Goal: Task Accomplishment & Management: Use online tool/utility

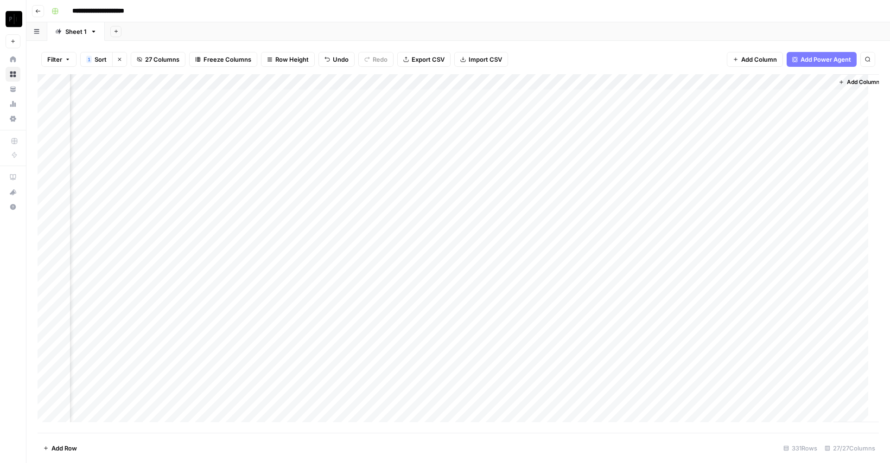
scroll to position [0, 1749]
click at [737, 97] on div "Add Column" at bounding box center [458, 253] width 841 height 358
click at [742, 113] on div "Add Column" at bounding box center [458, 253] width 841 height 358
click at [741, 132] on div "Add Column" at bounding box center [458, 253] width 841 height 358
click at [739, 146] on div "Add Column" at bounding box center [458, 253] width 841 height 358
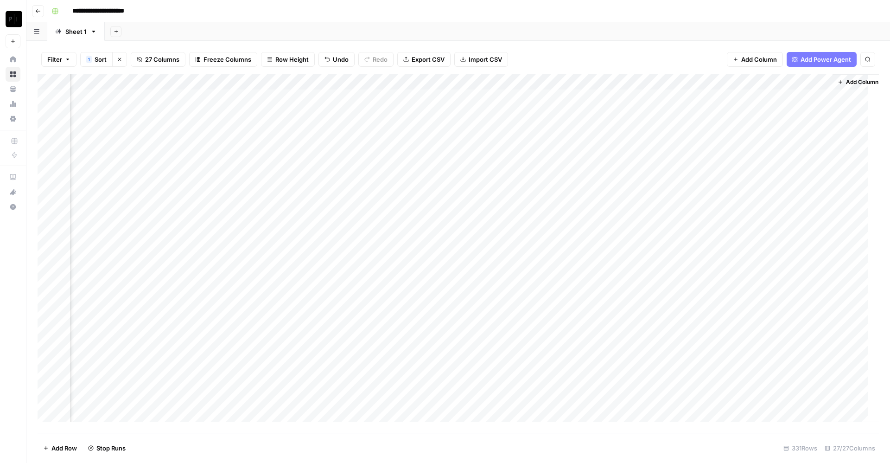
click at [741, 159] on div "Add Column" at bounding box center [458, 253] width 841 height 358
click at [741, 173] on div "Add Column" at bounding box center [458, 253] width 841 height 358
click at [740, 191] on div "Add Column" at bounding box center [458, 253] width 841 height 358
click at [742, 207] on div "Add Column" at bounding box center [458, 253] width 841 height 358
click at [742, 224] on div "Add Column" at bounding box center [458, 253] width 841 height 358
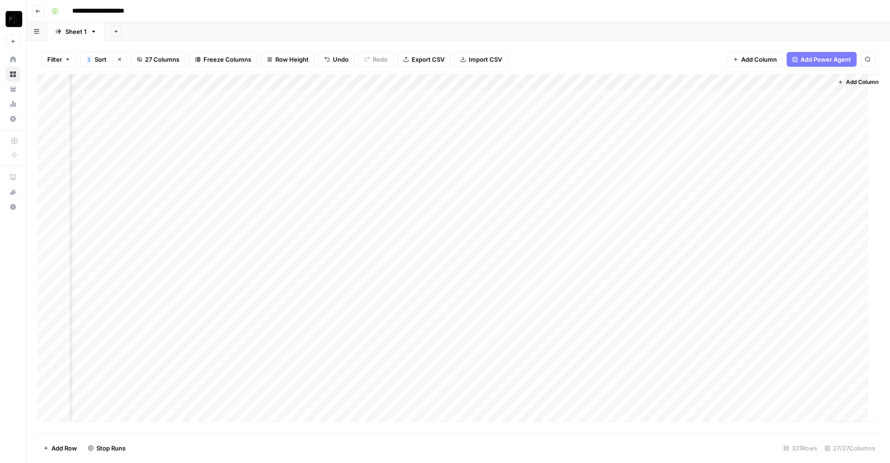
click at [690, 55] on div "Filter 1 Sort Clear sorts 27 Columns Freeze Columns Row Height Undo Redo Export…" at bounding box center [458, 59] width 841 height 30
click at [777, 101] on div "Add Column" at bounding box center [458, 253] width 841 height 358
click at [729, 85] on div "Add Column" at bounding box center [458, 253] width 841 height 358
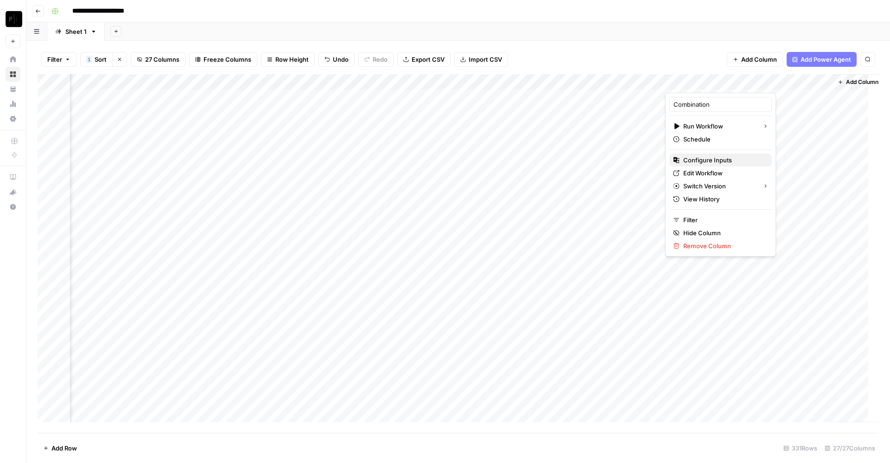
click at [713, 161] on span "Configure Inputs" at bounding box center [723, 159] width 81 height 9
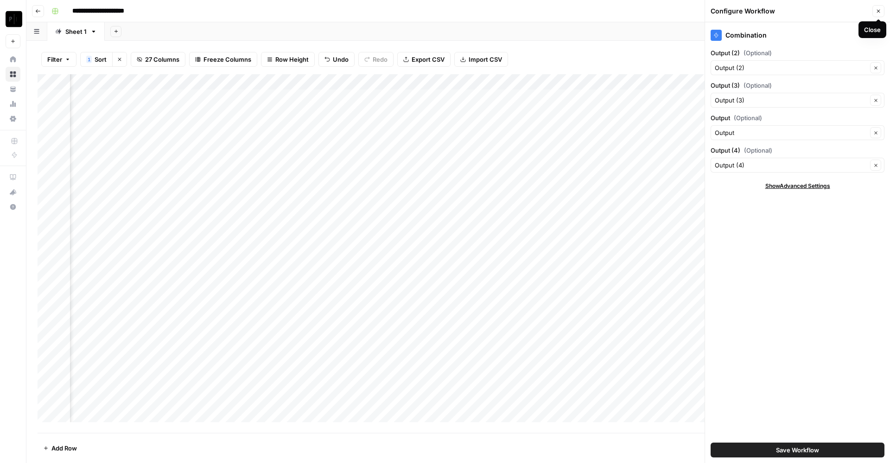
click at [876, 12] on icon "button" at bounding box center [879, 11] width 6 height 6
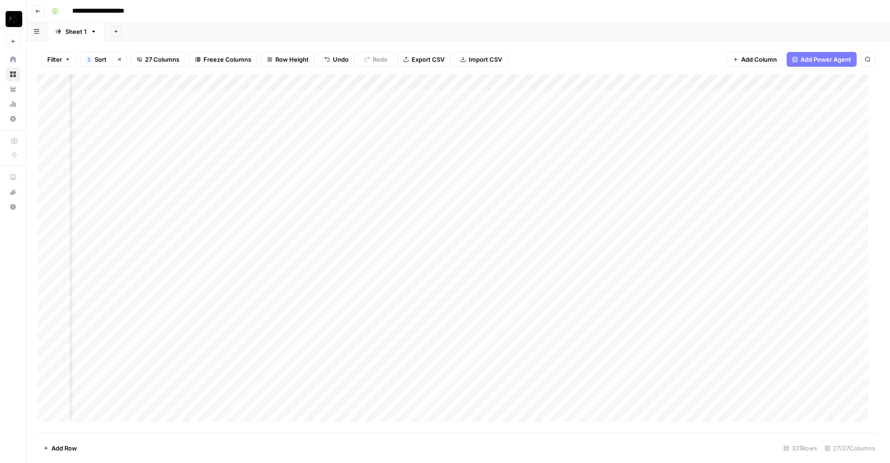
scroll to position [0, 1427]
click at [349, 98] on div "Add Column" at bounding box center [458, 253] width 841 height 358
click at [538, 40] on div "Add Sheet" at bounding box center [497, 31] width 785 height 19
click at [303, 97] on div "Add Column" at bounding box center [458, 253] width 841 height 358
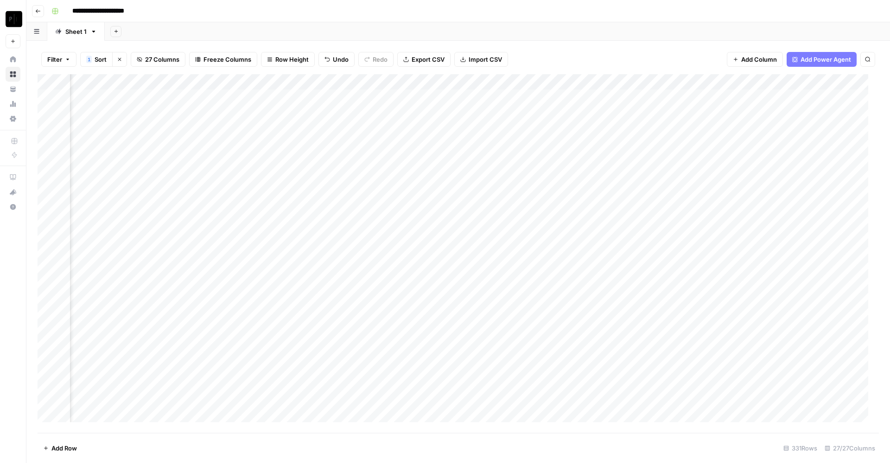
click at [303, 114] on div "Add Column" at bounding box center [458, 253] width 841 height 358
click at [301, 130] on div "Add Column" at bounding box center [458, 253] width 841 height 358
click at [301, 146] on div "Add Column" at bounding box center [458, 253] width 841 height 358
click at [301, 164] on div "Add Column" at bounding box center [458, 253] width 841 height 358
click at [301, 172] on div "Add Column" at bounding box center [458, 253] width 841 height 358
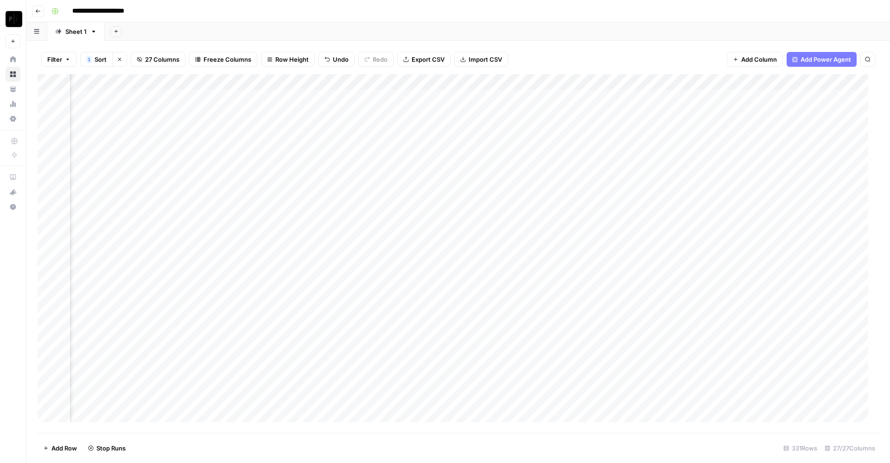
click at [304, 195] on div "Add Column" at bounding box center [458, 253] width 841 height 358
click at [303, 213] on div "Add Column" at bounding box center [458, 253] width 841 height 358
click at [301, 224] on div "Add Column" at bounding box center [458, 253] width 841 height 358
click at [304, 206] on div "Add Column" at bounding box center [458, 253] width 841 height 358
click at [468, 98] on div "Add Column" at bounding box center [458, 253] width 841 height 358
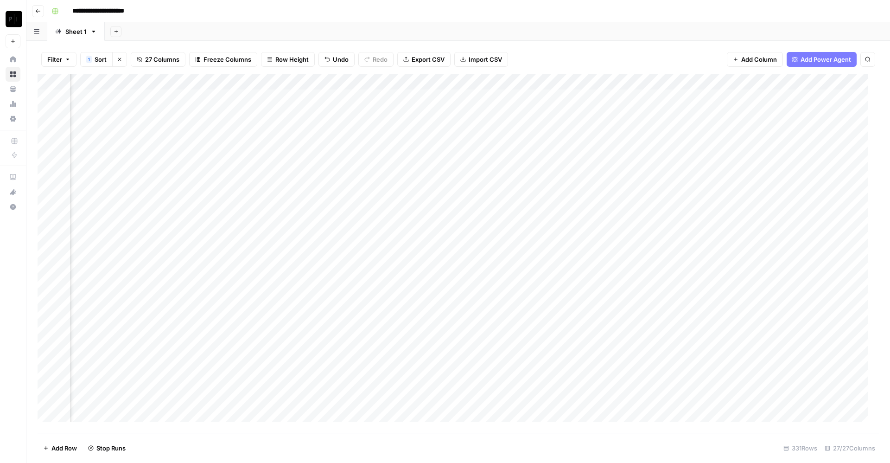
click at [471, 113] on div "Add Column" at bounding box center [458, 253] width 841 height 358
click at [469, 131] on div "Add Column" at bounding box center [458, 253] width 841 height 358
click at [469, 143] on div "Add Column" at bounding box center [458, 253] width 841 height 358
click at [470, 163] on div "Add Column" at bounding box center [458, 253] width 841 height 358
click at [467, 173] on div "Add Column" at bounding box center [458, 253] width 841 height 358
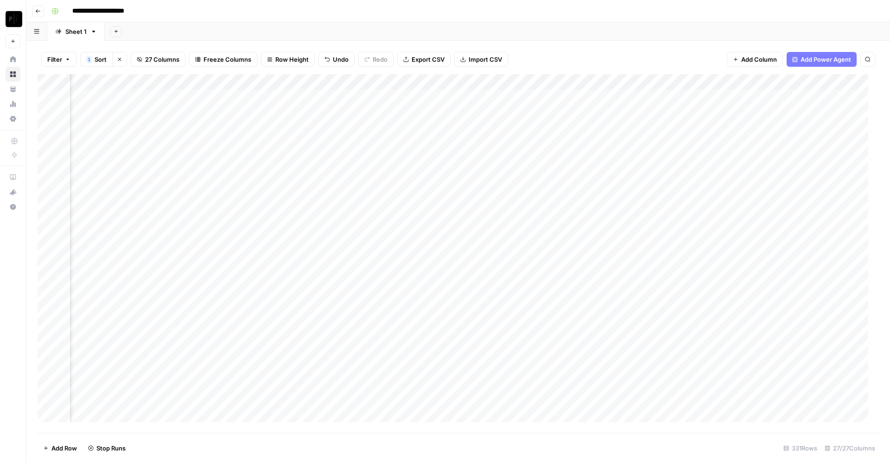
click at [468, 190] on div "Add Column" at bounding box center [458, 253] width 841 height 358
click at [470, 208] on div "Add Column" at bounding box center [458, 253] width 841 height 358
click at [469, 225] on div "Add Column" at bounding box center [458, 253] width 841 height 358
click at [658, 97] on div "Add Column" at bounding box center [458, 253] width 841 height 358
click at [657, 113] on div "Add Column" at bounding box center [458, 253] width 841 height 358
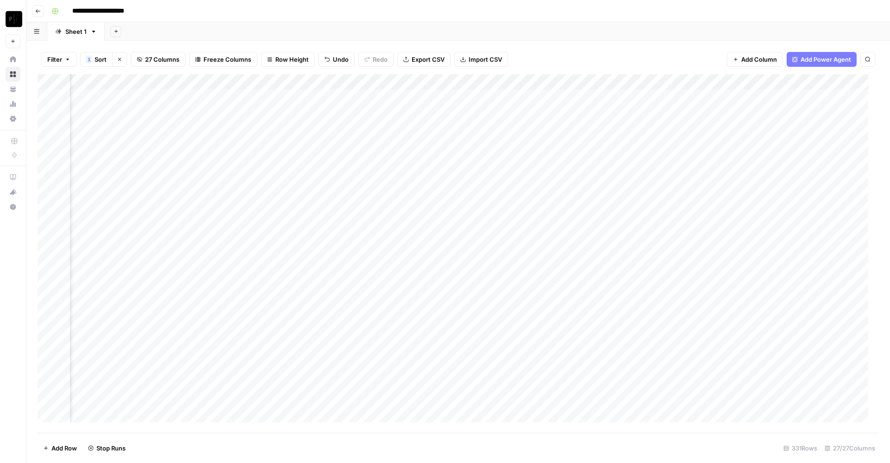
click at [656, 134] on div "Add Column" at bounding box center [458, 253] width 841 height 358
click at [659, 130] on div "Add Column" at bounding box center [458, 253] width 841 height 358
click at [660, 138] on div "Add Column" at bounding box center [458, 253] width 841 height 358
click at [658, 164] on div "Add Column" at bounding box center [458, 253] width 841 height 358
click at [659, 140] on div "Add Column" at bounding box center [458, 253] width 841 height 358
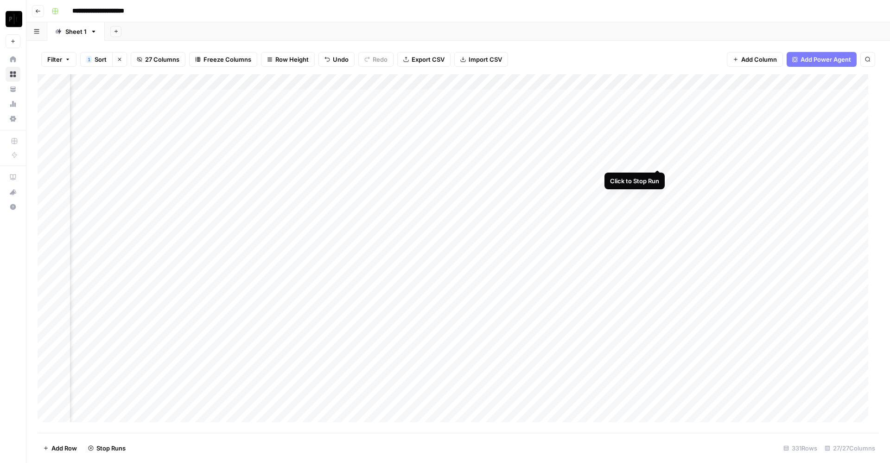
click at [658, 161] on div "Add Column" at bounding box center [458, 253] width 841 height 358
click at [657, 174] on div "Add Column" at bounding box center [458, 253] width 841 height 358
click at [657, 184] on div "Add Column" at bounding box center [458, 253] width 841 height 358
click at [659, 208] on div "Add Column" at bounding box center [458, 253] width 841 height 358
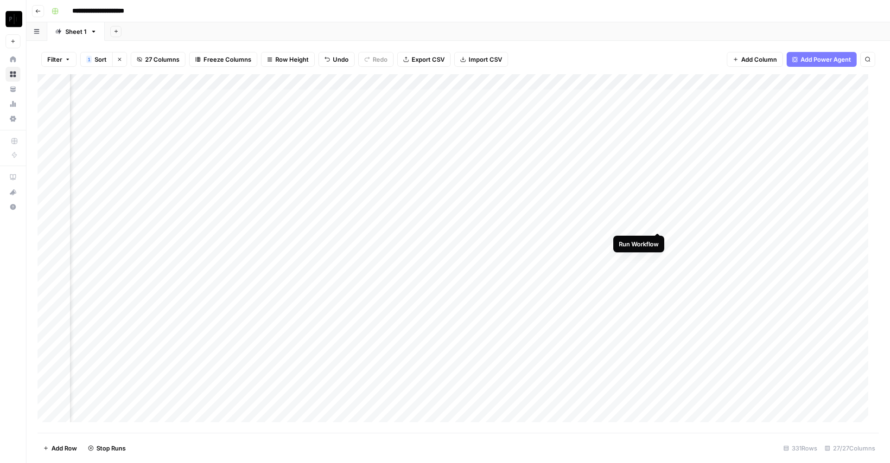
click at [659, 222] on div "Add Column" at bounding box center [458, 253] width 841 height 358
click at [657, 191] on div "Add Column" at bounding box center [458, 253] width 841 height 358
click at [698, 99] on div "Add Column" at bounding box center [458, 253] width 841 height 358
click at [699, 112] on div "Add Column" at bounding box center [458, 253] width 841 height 358
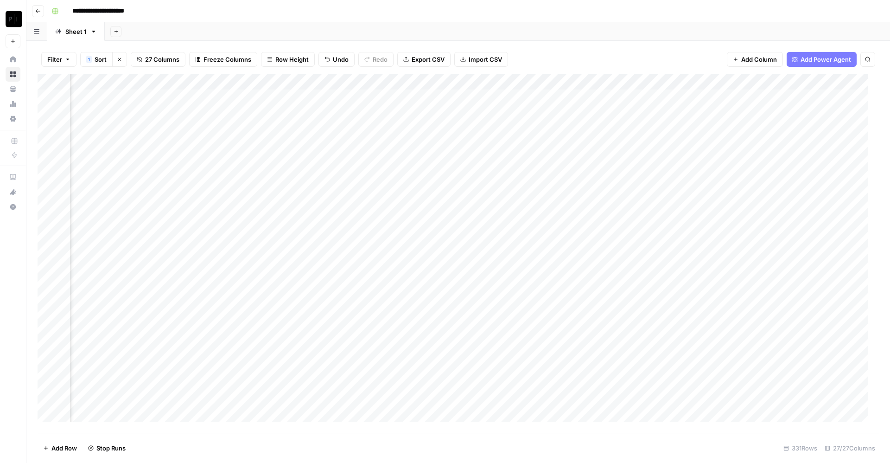
click at [699, 128] on div "Add Column" at bounding box center [458, 253] width 841 height 358
click at [699, 96] on div "Add Column" at bounding box center [458, 253] width 841 height 358
click at [699, 148] on div "Add Column" at bounding box center [458, 253] width 841 height 358
click at [699, 161] on div "Add Column" at bounding box center [458, 253] width 841 height 358
click at [699, 170] on div "Add Column" at bounding box center [458, 253] width 841 height 358
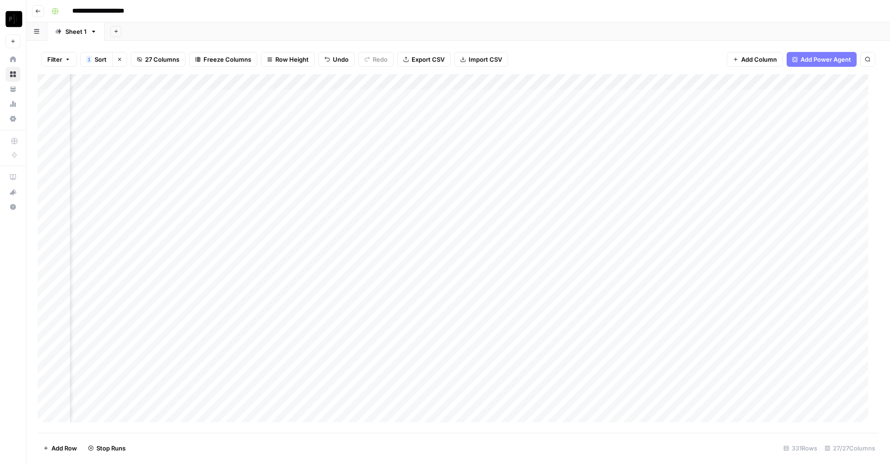
click at [698, 188] on div "Add Column" at bounding box center [458, 253] width 841 height 358
click at [698, 204] on div "Add Column" at bounding box center [458, 253] width 841 height 358
click at [701, 223] on div "Add Column" at bounding box center [458, 253] width 841 height 358
click at [700, 173] on div "Add Column" at bounding box center [458, 253] width 841 height 358
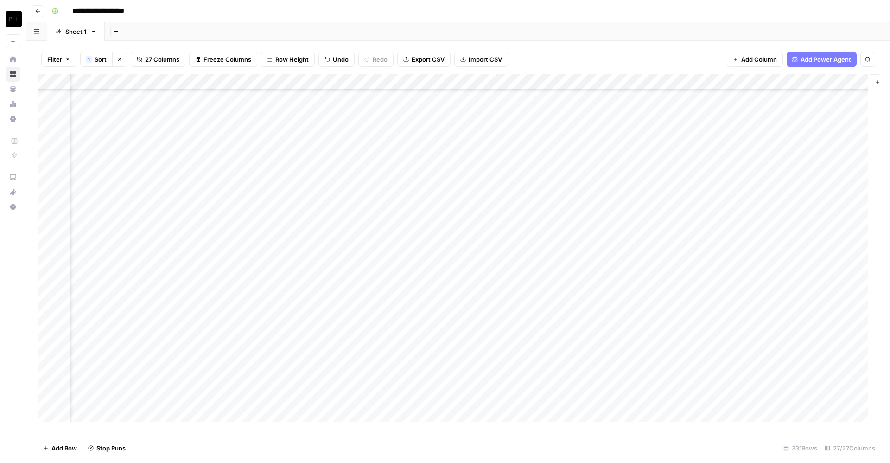
click at [664, 227] on div "Add Column" at bounding box center [458, 253] width 841 height 358
type textarea "**"
click at [671, 193] on div "Add Column" at bounding box center [458, 253] width 841 height 358
click at [675, 209] on div "Add Column" at bounding box center [458, 253] width 841 height 358
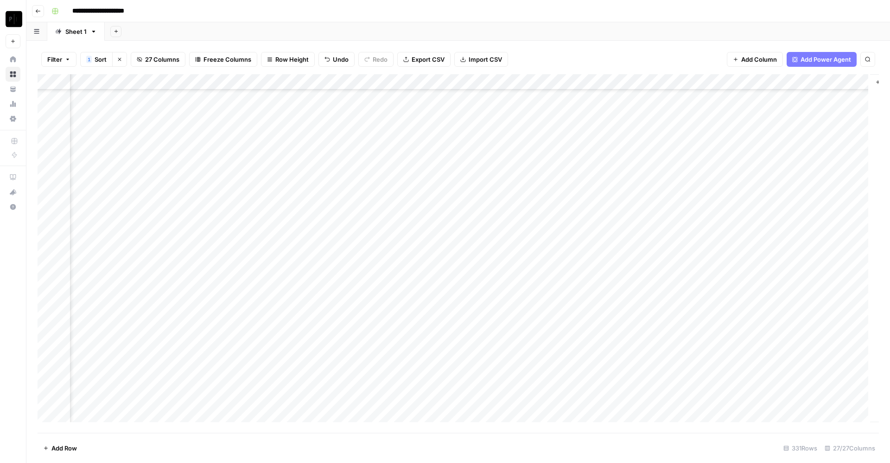
scroll to position [1200, 1711]
click at [673, 146] on div "Add Column" at bounding box center [458, 253] width 841 height 358
click at [663, 235] on div "Add Column" at bounding box center [458, 253] width 841 height 358
type textarea "**"
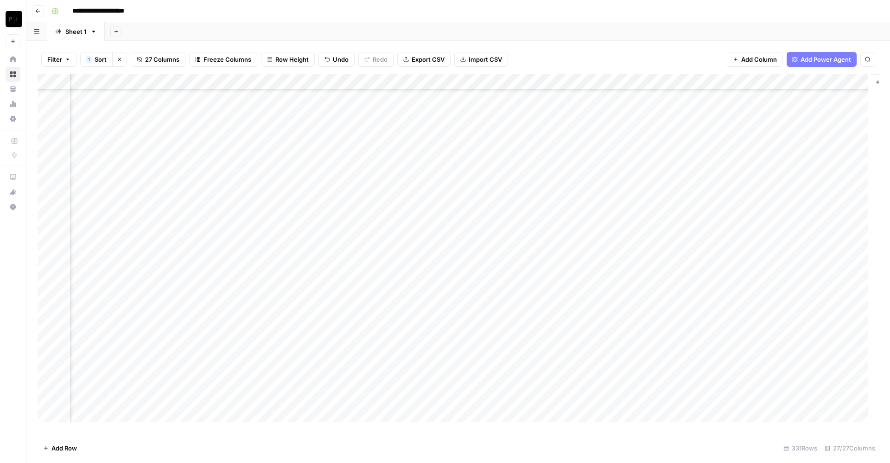
click at [667, 256] on div "Add Column" at bounding box center [458, 253] width 841 height 358
type textarea "**"
click at [670, 239] on div "Add Column" at bounding box center [458, 253] width 841 height 358
type textarea "**"
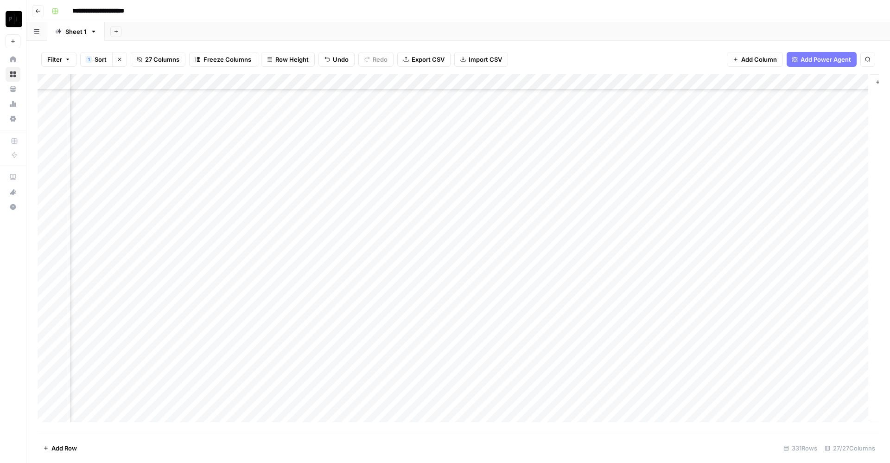
scroll to position [3536, 1711]
click at [666, 201] on div "Add Column" at bounding box center [458, 253] width 841 height 358
click at [661, 252] on div "Add Column" at bounding box center [458, 253] width 841 height 358
type textarea "**"
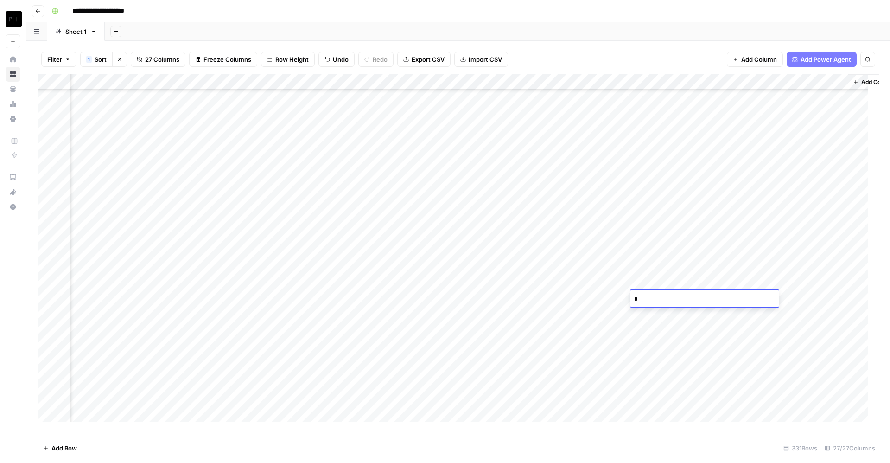
type textarea "**"
click at [645, 209] on div "Add Column" at bounding box center [458, 253] width 841 height 358
click at [652, 289] on div "Add Column" at bounding box center [458, 253] width 841 height 358
type textarea "**"
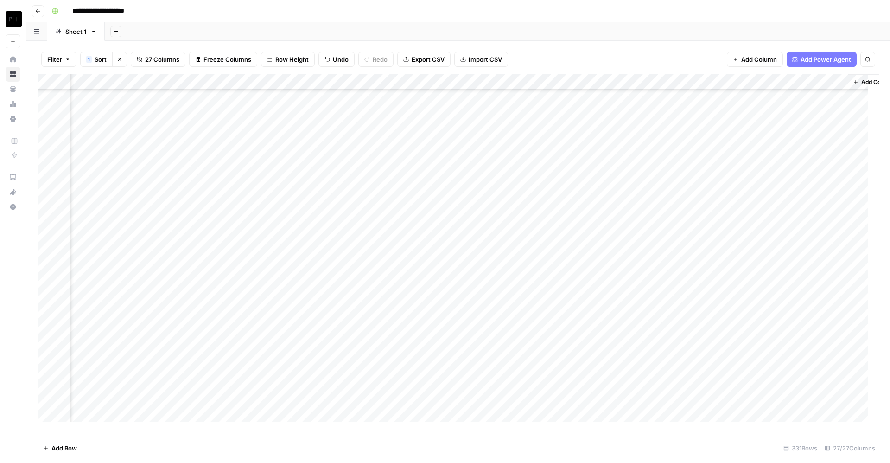
scroll to position [4893, 1733]
click at [648, 183] on div "Add Column" at bounding box center [458, 253] width 841 height 358
click at [674, 84] on div "Add Column" at bounding box center [458, 253] width 841 height 358
click at [666, 160] on span "Sort Descending" at bounding box center [685, 159] width 73 height 9
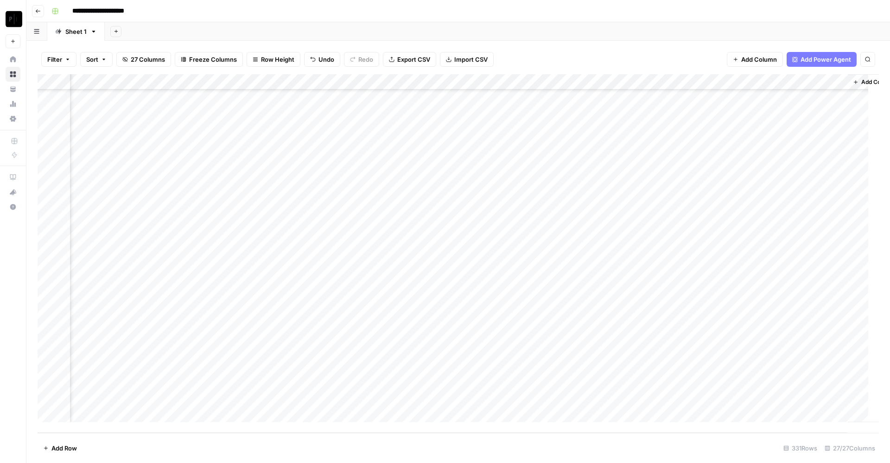
click at [675, 79] on div "Add Column" at bounding box center [458, 253] width 841 height 358
click at [667, 147] on span "Sort Ascending" at bounding box center [689, 146] width 81 height 9
click at [673, 82] on div "Add Column" at bounding box center [458, 253] width 841 height 358
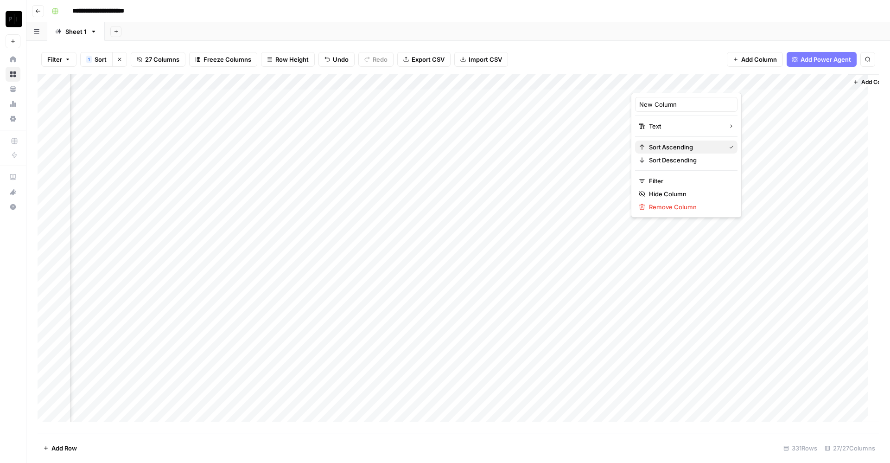
click at [667, 145] on span "Sort Ascending" at bounding box center [685, 146] width 73 height 9
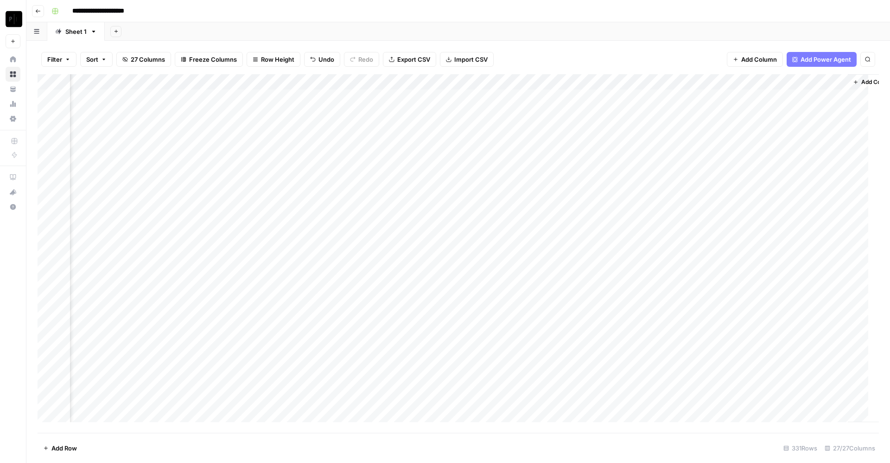
click at [675, 85] on div "Add Column" at bounding box center [458, 253] width 841 height 358
click at [666, 146] on span "Sort Ascending" at bounding box center [689, 146] width 81 height 9
click at [493, 113] on div "Add Column" at bounding box center [458, 253] width 841 height 358
click at [495, 130] on div "Add Column" at bounding box center [458, 253] width 841 height 358
click at [495, 143] on div "Add Column" at bounding box center [458, 253] width 841 height 358
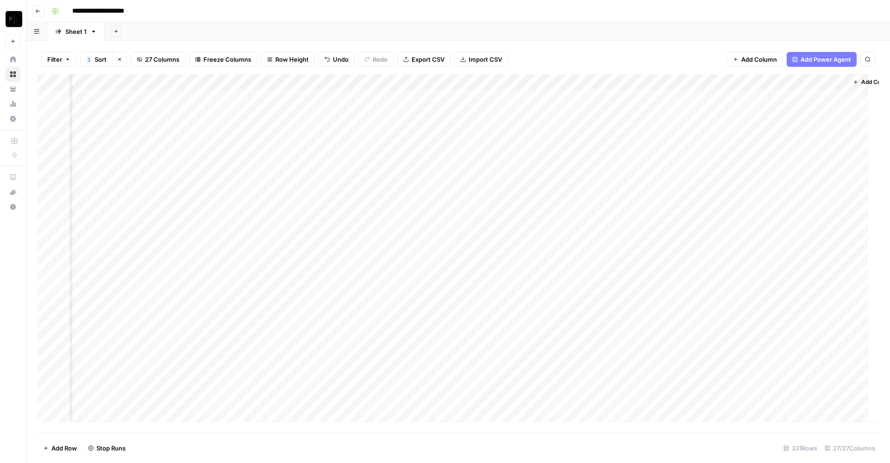
click at [497, 162] on div "Add Column" at bounding box center [458, 253] width 841 height 358
click at [495, 173] on div "Add Column" at bounding box center [458, 253] width 841 height 358
click at [494, 194] on div "Add Column" at bounding box center [458, 253] width 841 height 358
click at [497, 205] on div "Add Column" at bounding box center [458, 253] width 841 height 358
click at [495, 224] on div "Add Column" at bounding box center [458, 253] width 841 height 358
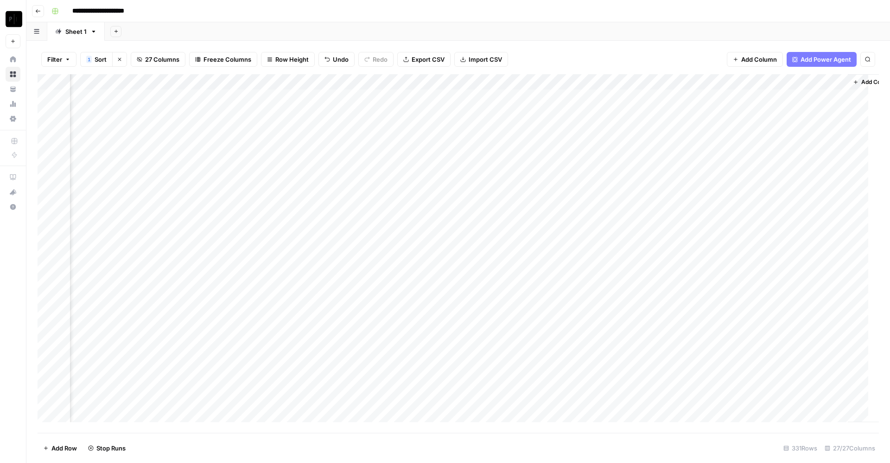
click at [496, 237] on div "Add Column" at bounding box center [458, 253] width 841 height 358
click at [500, 254] on div "Add Column" at bounding box center [458, 253] width 841 height 358
click at [491, 287] on div "Add Column" at bounding box center [458, 253] width 841 height 358
click at [491, 301] on div "Add Column" at bounding box center [458, 253] width 841 height 358
click at [490, 318] on div "Add Column" at bounding box center [458, 253] width 841 height 358
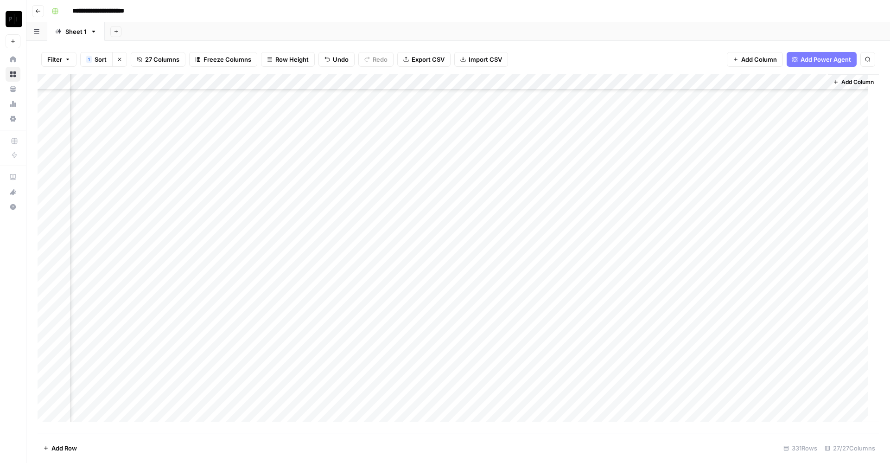
scroll to position [0, 1764]
click at [459, 126] on div "Add Column" at bounding box center [458, 253] width 841 height 358
click at [466, 202] on div "Add Column" at bounding box center [458, 253] width 841 height 358
click at [38, 9] on icon "button" at bounding box center [38, 11] width 5 height 4
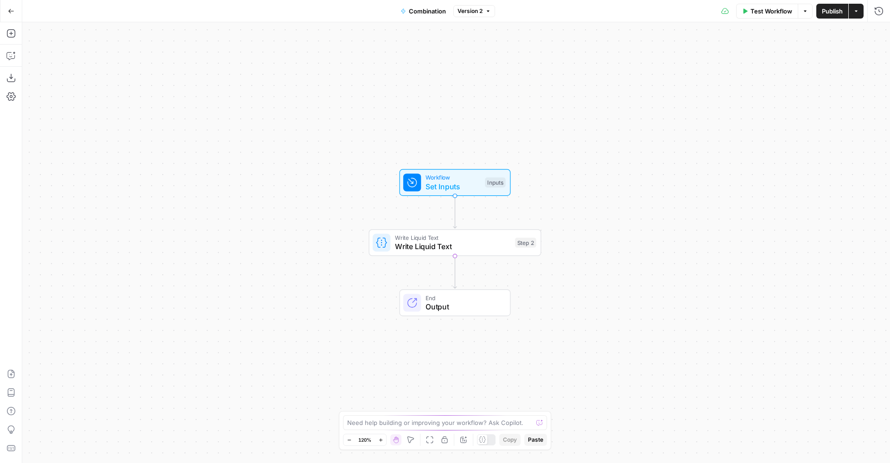
click at [6, 3] on button "Go Back" at bounding box center [11, 11] width 17 height 17
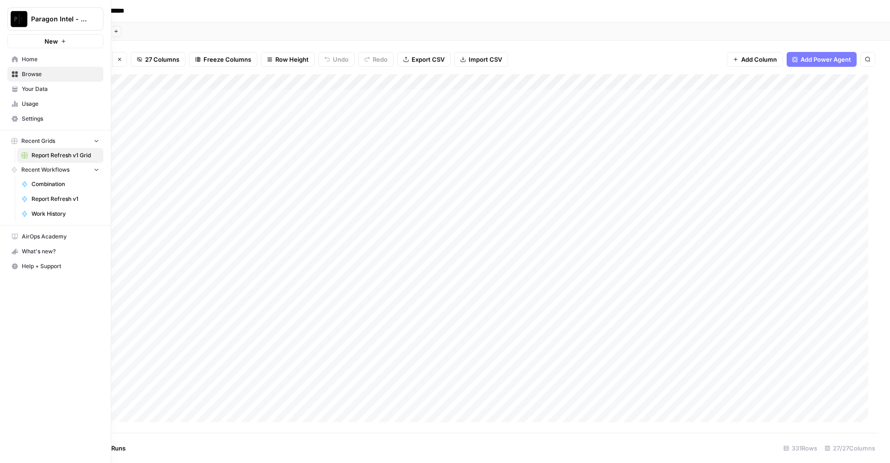
click at [19, 75] on link "Browse" at bounding box center [55, 74] width 96 height 15
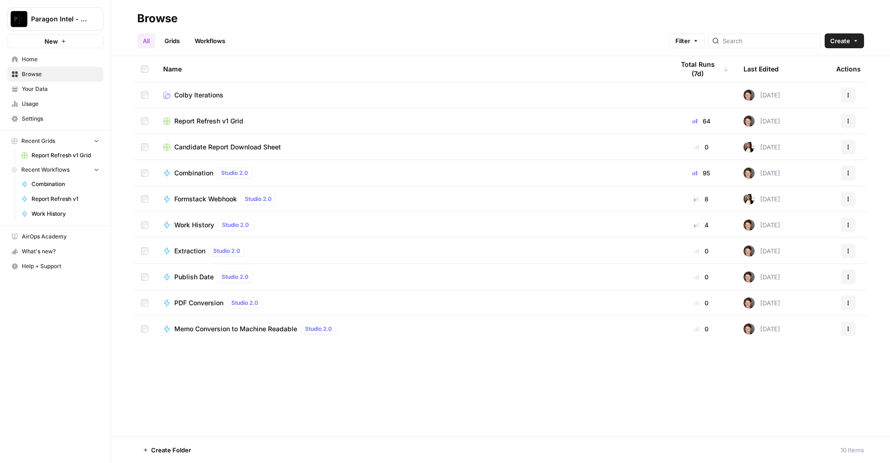
click at [850, 125] on button "Actions" at bounding box center [848, 121] width 15 height 15
click at [806, 140] on span "Duplicate" at bounding box center [807, 142] width 74 height 9
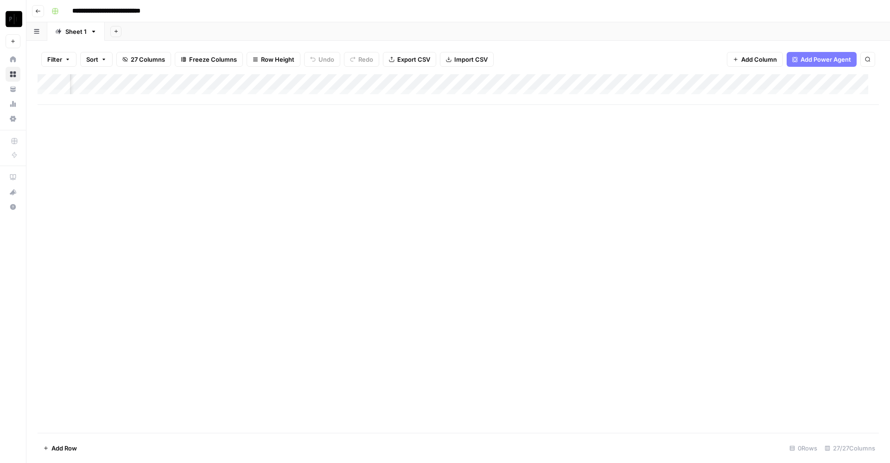
scroll to position [1, 0]
click at [38, 9] on icon "button" at bounding box center [38, 11] width 6 height 6
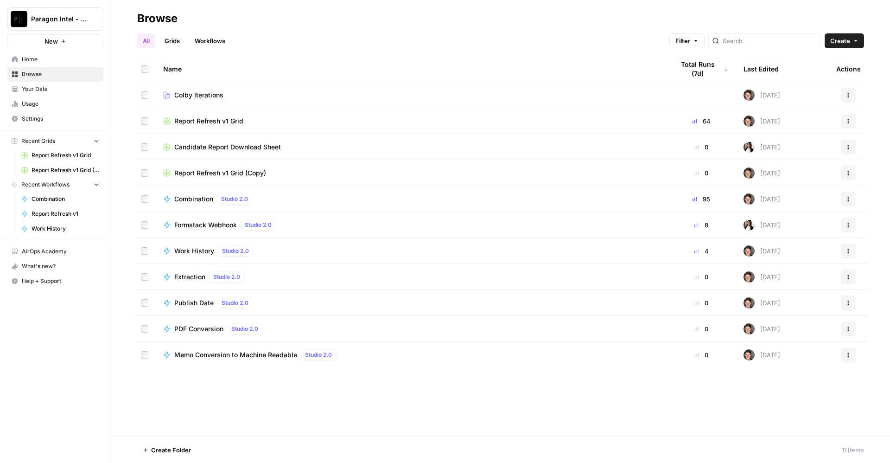
click at [210, 120] on span "Report Refresh v1 Grid" at bounding box center [208, 120] width 69 height 9
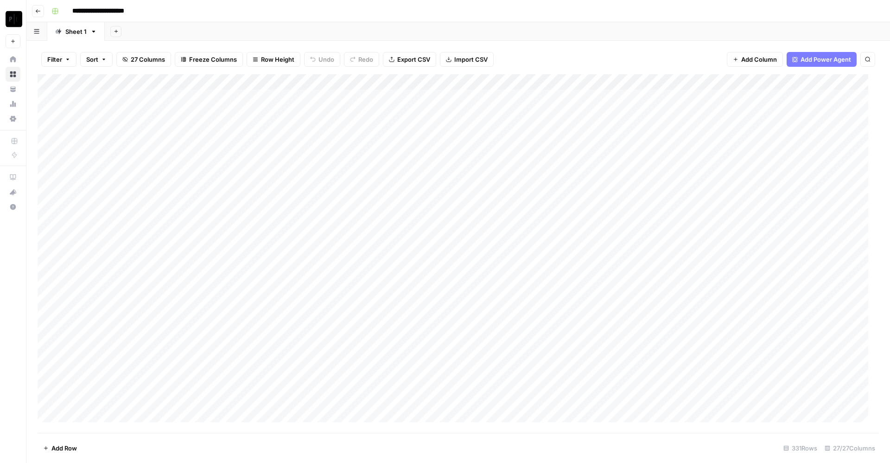
click at [279, 157] on div "Add Column" at bounding box center [458, 253] width 841 height 358
click at [676, 81] on div "Add Column" at bounding box center [458, 253] width 841 height 358
click at [659, 148] on span "Sort Ascending" at bounding box center [690, 146] width 81 height 9
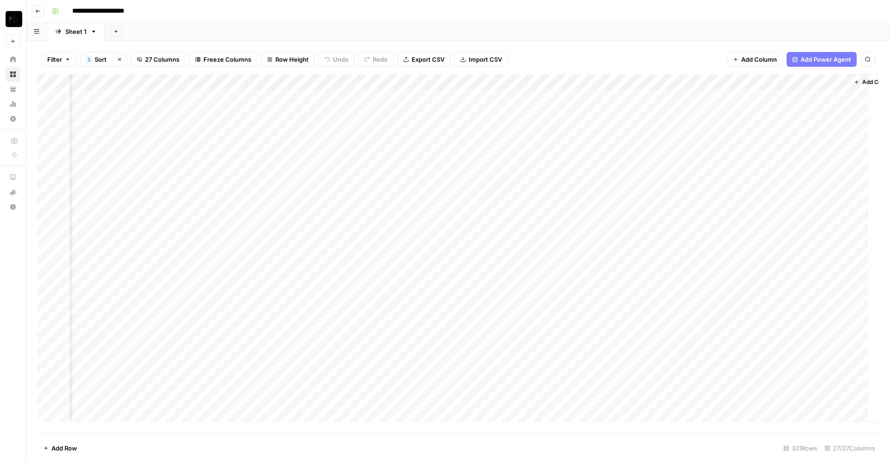
click at [311, 112] on div "Add Column" at bounding box center [458, 253] width 841 height 358
click at [304, 131] on div "Add Column" at bounding box center [458, 253] width 841 height 358
click at [308, 145] on div "Add Column" at bounding box center [458, 253] width 841 height 358
click at [353, 82] on div "Add Column" at bounding box center [458, 253] width 841 height 358
click at [352, 42] on div "Filter 1 Sort Clear sorts 27 Columns Freeze Columns Row Height Undo Redo Export…" at bounding box center [457, 252] width 863 height 422
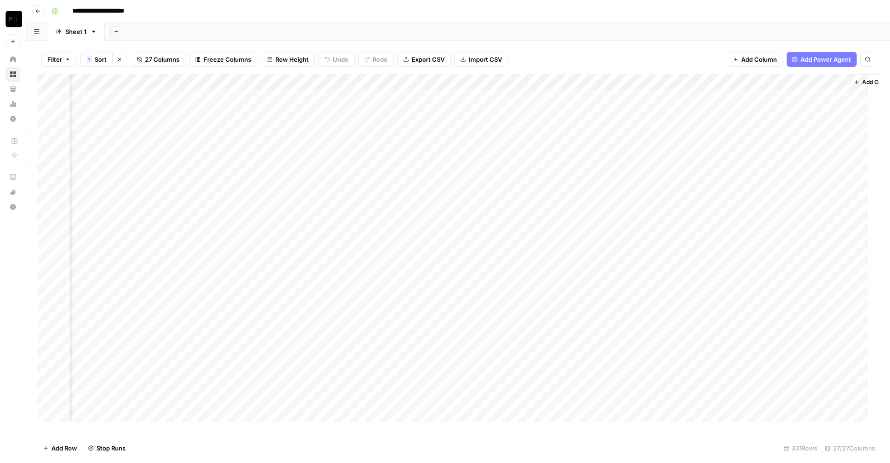
click at [302, 159] on div "Add Column" at bounding box center [458, 253] width 841 height 358
click at [306, 173] on div "Add Column" at bounding box center [458, 253] width 841 height 358
click at [306, 189] on div "Add Column" at bounding box center [458, 253] width 841 height 358
click at [304, 203] on div "Add Column" at bounding box center [458, 253] width 841 height 358
click at [303, 222] on div "Add Column" at bounding box center [458, 253] width 841 height 358
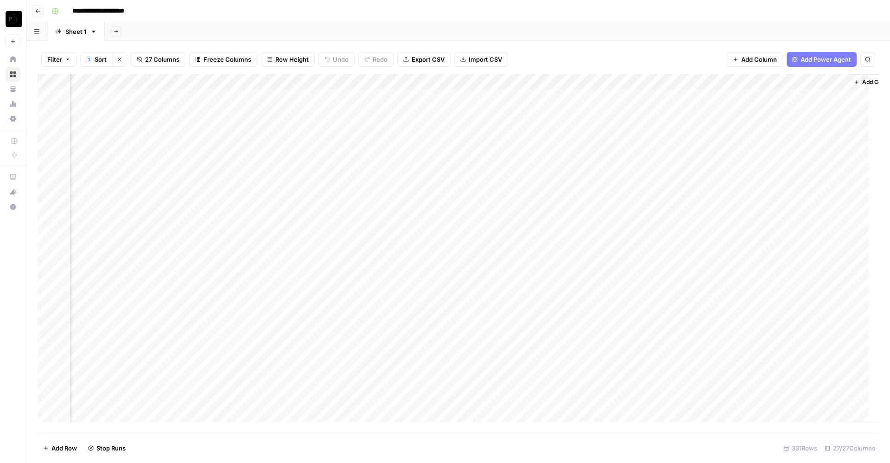
click at [305, 238] on div "Add Column" at bounding box center [458, 253] width 841 height 358
click at [306, 251] on div "Add Column" at bounding box center [458, 253] width 841 height 358
click at [309, 286] on div "Add Column" at bounding box center [458, 253] width 841 height 358
click at [310, 302] on div "Add Column" at bounding box center [458, 253] width 841 height 358
click at [306, 313] on div "Add Column" at bounding box center [458, 253] width 841 height 358
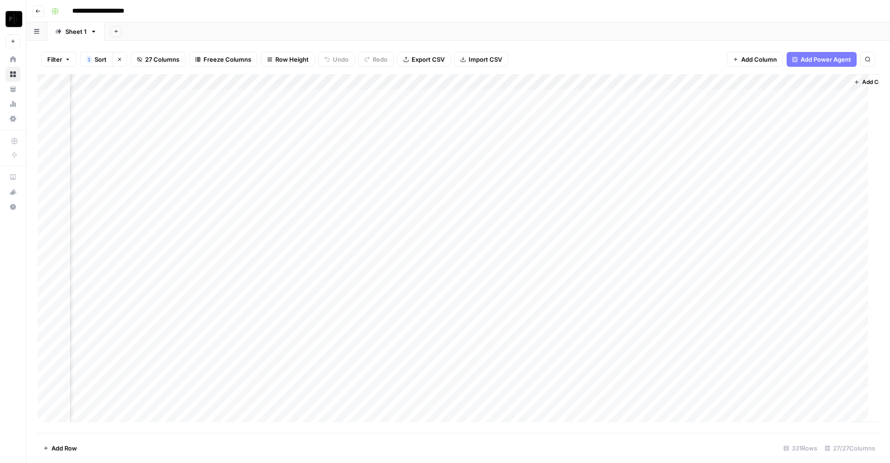
scroll to position [0, 1632]
click at [263, 82] on div "Add Column" at bounding box center [458, 253] width 841 height 358
click at [295, 145] on span "First 10 Rows" at bounding box center [297, 149] width 58 height 9
click at [201, 82] on div "Add Column" at bounding box center [458, 253] width 841 height 358
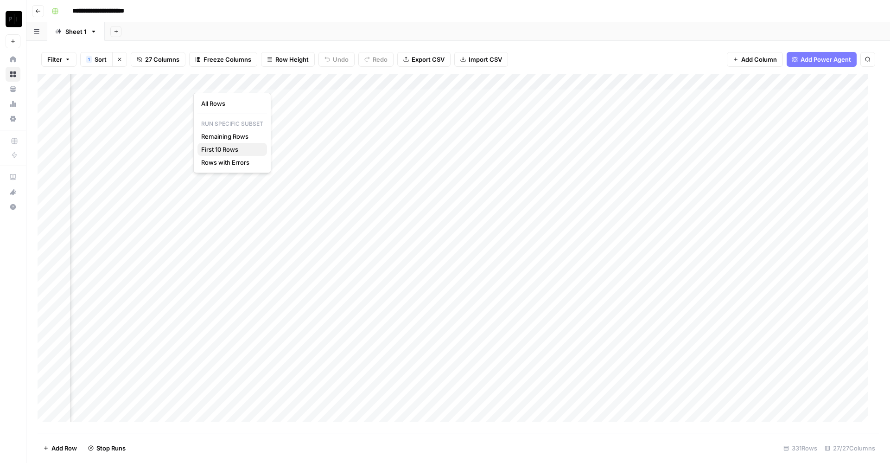
click at [221, 149] on span "First 10 Rows" at bounding box center [230, 149] width 58 height 9
click at [490, 129] on div "Add Column" at bounding box center [458, 253] width 841 height 358
click at [492, 160] on div "Add Column" at bounding box center [458, 253] width 841 height 358
click at [491, 175] on div "Add Column" at bounding box center [458, 253] width 841 height 358
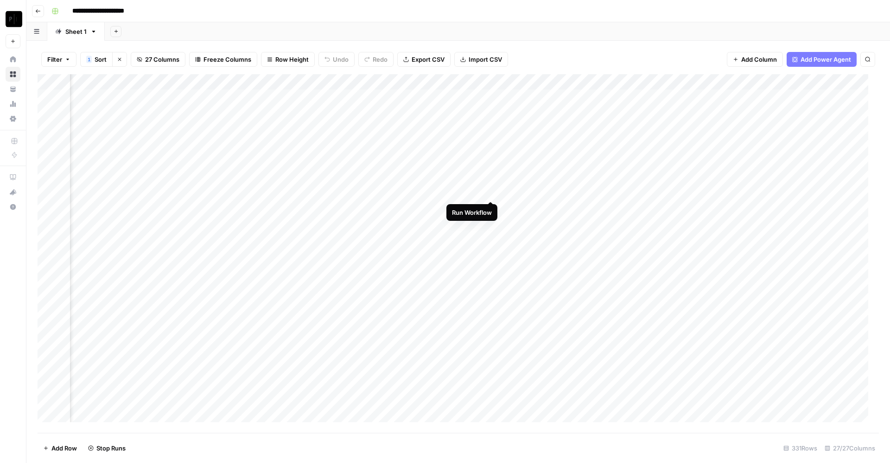
click at [489, 190] on div "Add Column" at bounding box center [458, 253] width 841 height 358
click at [492, 223] on div "Add Column" at bounding box center [458, 253] width 841 height 358
click at [494, 239] on div "Add Column" at bounding box center [458, 253] width 841 height 358
click at [493, 252] on div "Add Column" at bounding box center [458, 253] width 841 height 358
click at [490, 289] on div "Add Column" at bounding box center [458, 253] width 841 height 358
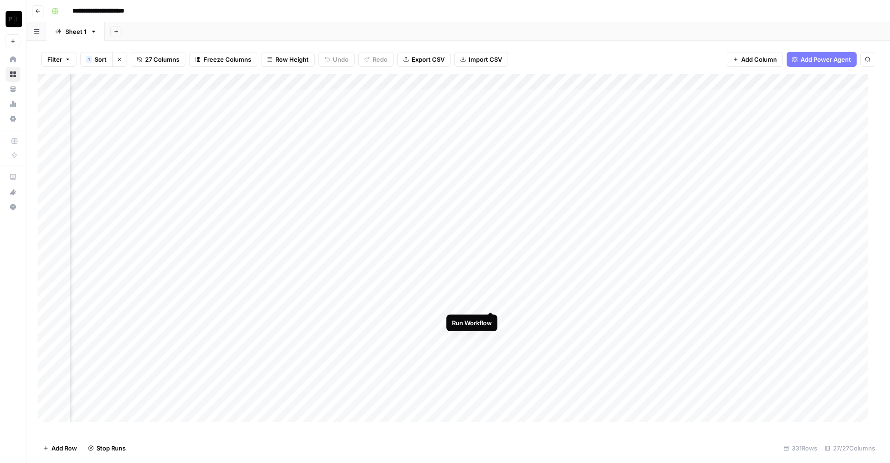
click at [489, 303] on div "Add Column" at bounding box center [458, 253] width 841 height 358
click at [489, 129] on div "Add Column" at bounding box center [458, 253] width 841 height 358
click at [325, 129] on div "Add Column" at bounding box center [458, 253] width 841 height 358
click at [325, 159] on div "Add Column" at bounding box center [458, 253] width 841 height 358
click at [324, 175] on div "Add Column" at bounding box center [458, 253] width 841 height 358
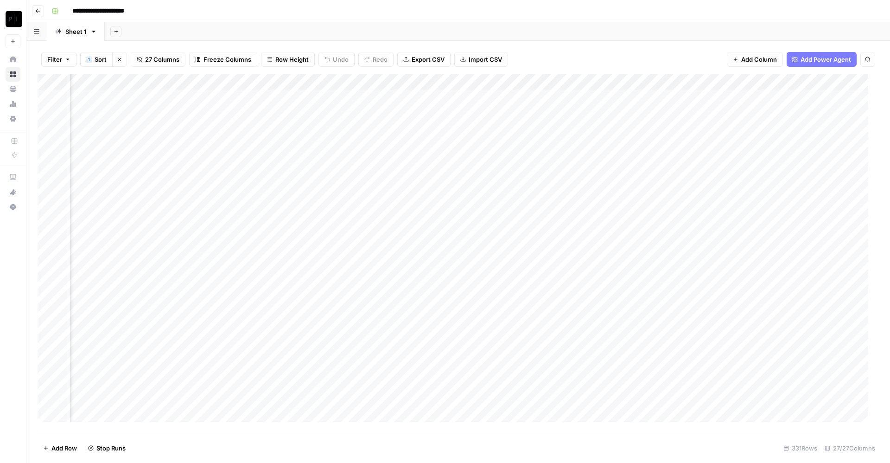
click at [324, 191] on div "Add Column" at bounding box center [458, 253] width 841 height 358
click at [326, 222] on div "Add Column" at bounding box center [458, 253] width 841 height 358
click at [326, 237] on div "Add Column" at bounding box center [458, 253] width 841 height 358
click at [326, 250] on div "Add Column" at bounding box center [458, 253] width 841 height 358
click at [326, 285] on div "Add Column" at bounding box center [458, 253] width 841 height 358
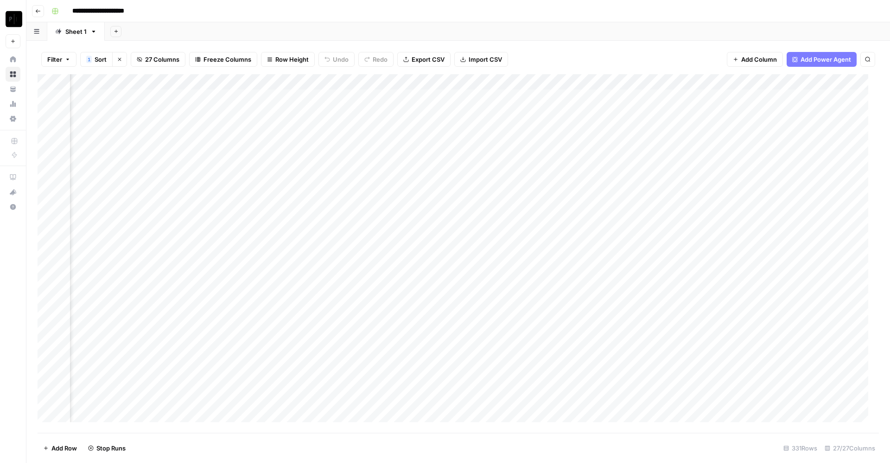
click at [323, 301] on div "Add Column" at bounding box center [458, 253] width 841 height 358
click at [325, 223] on div "Add Column" at bounding box center [458, 253] width 841 height 358
click at [324, 240] on div "Add Column" at bounding box center [458, 253] width 841 height 358
click at [393, 33] on div "Add Sheet" at bounding box center [497, 31] width 785 height 19
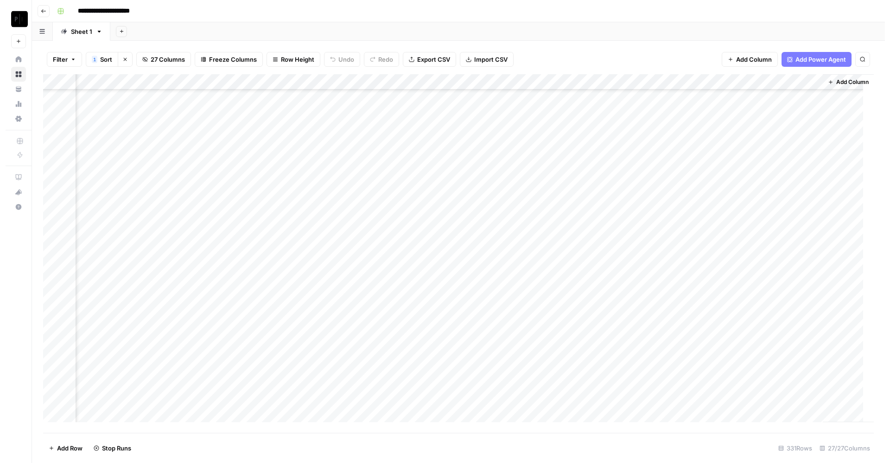
scroll to position [0, 1775]
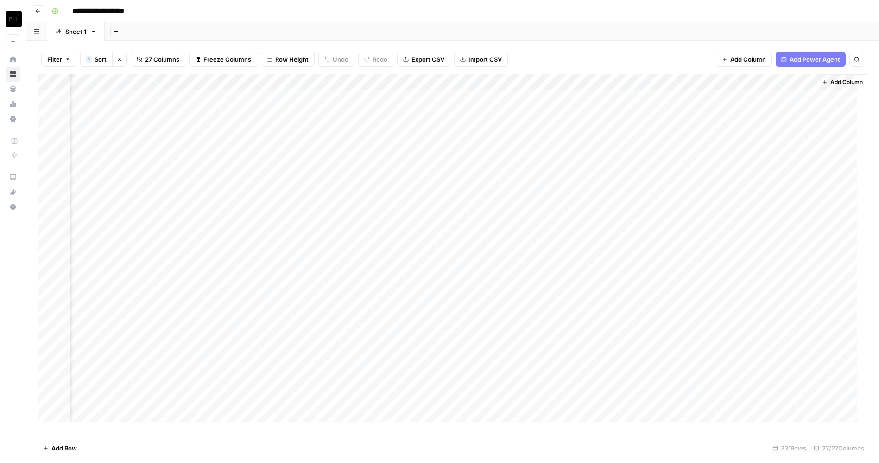
click at [711, 95] on div "Add Column" at bounding box center [453, 253] width 831 height 358
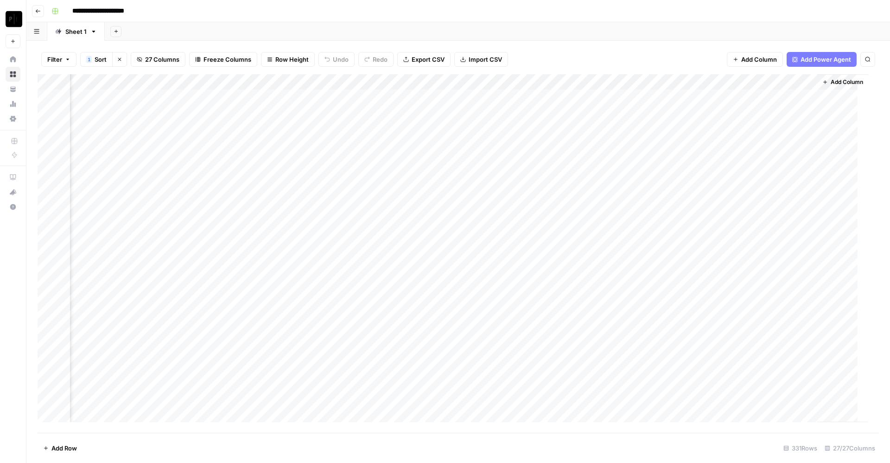
scroll to position [0, 1764]
click at [724, 108] on div "Add Column" at bounding box center [458, 253] width 841 height 358
click at [724, 128] on div "Add Column" at bounding box center [458, 253] width 841 height 358
click at [697, 141] on div "Add Column" at bounding box center [458, 253] width 841 height 358
click at [693, 157] on div "Add Column" at bounding box center [458, 253] width 841 height 358
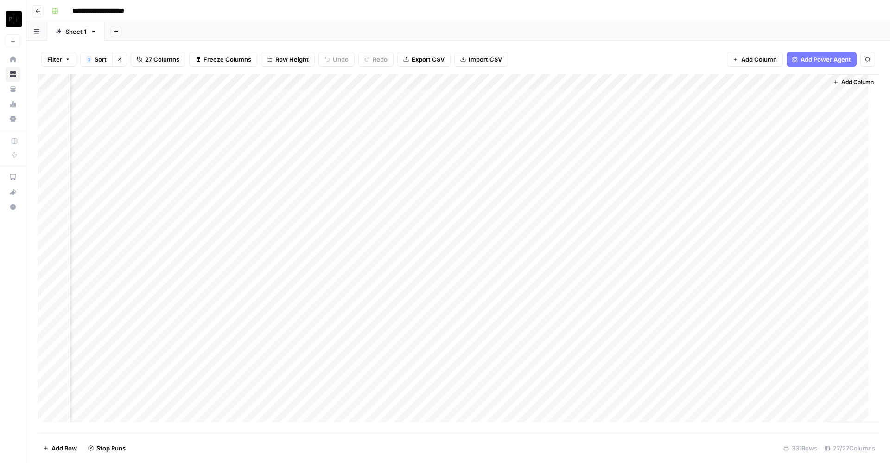
click at [693, 178] on div "Add Column" at bounding box center [458, 253] width 841 height 358
click at [692, 191] on div "Add Column" at bounding box center [458, 253] width 841 height 358
click at [692, 206] on div "Add Column" at bounding box center [458, 253] width 841 height 358
click at [688, 227] on div "Add Column" at bounding box center [458, 253] width 841 height 358
click at [688, 244] on div "Add Column" at bounding box center [458, 253] width 841 height 358
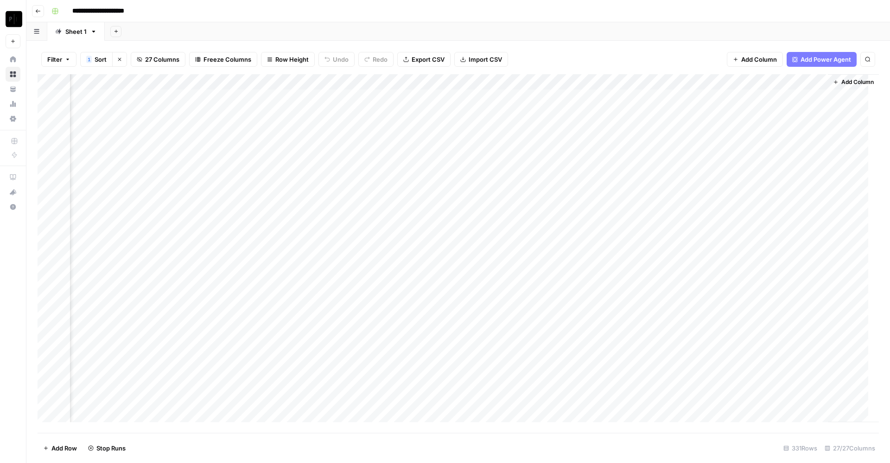
click at [689, 249] on div "Add Column" at bounding box center [458, 253] width 841 height 358
click at [692, 268] on div "Add Column" at bounding box center [458, 253] width 841 height 358
click at [693, 284] on div "Add Column" at bounding box center [458, 253] width 841 height 358
click at [691, 300] on div "Add Column" at bounding box center [458, 253] width 841 height 358
click at [725, 270] on div "Add Column" at bounding box center [458, 253] width 841 height 358
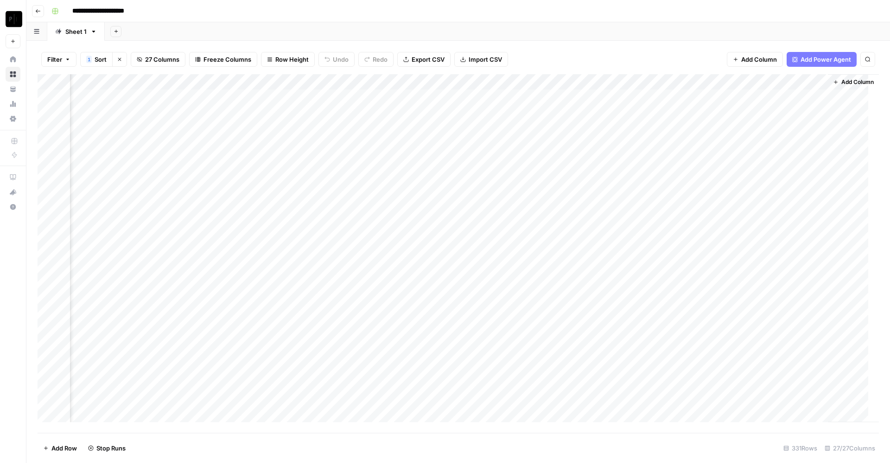
click at [695, 320] on div "Add Column" at bounding box center [458, 253] width 841 height 358
click at [725, 336] on div "Add Column" at bounding box center [458, 253] width 841 height 358
click at [727, 248] on div "Add Column" at bounding box center [458, 253] width 841 height 358
click at [726, 264] on div "Add Column" at bounding box center [458, 253] width 841 height 358
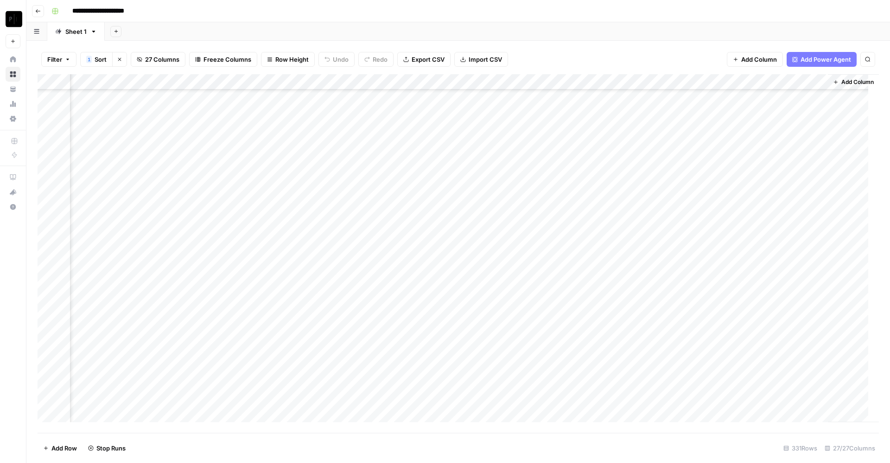
click at [724, 279] on div "Add Column" at bounding box center [458, 253] width 841 height 358
click at [724, 296] on div "Add Column" at bounding box center [458, 253] width 841 height 358
click at [726, 314] on div "Add Column" at bounding box center [458, 253] width 841 height 358
click at [727, 330] on div "Add Column" at bounding box center [458, 253] width 841 height 358
click at [766, 324] on div "Add Column" at bounding box center [458, 253] width 841 height 358
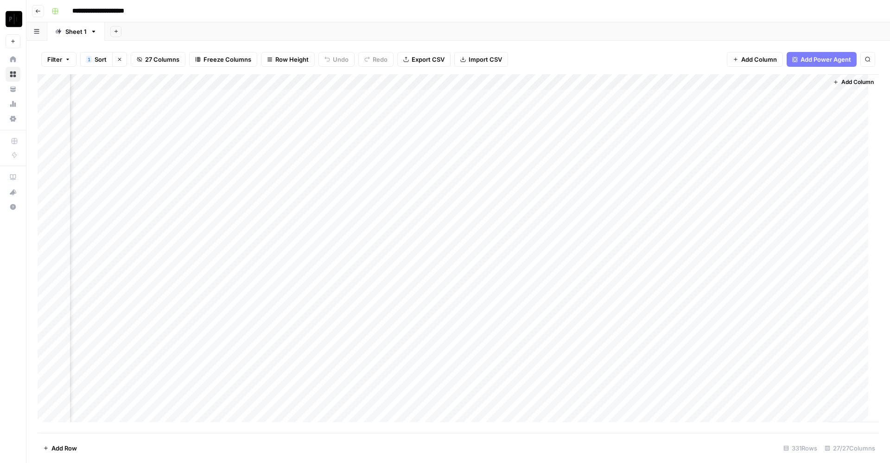
scroll to position [0, 1764]
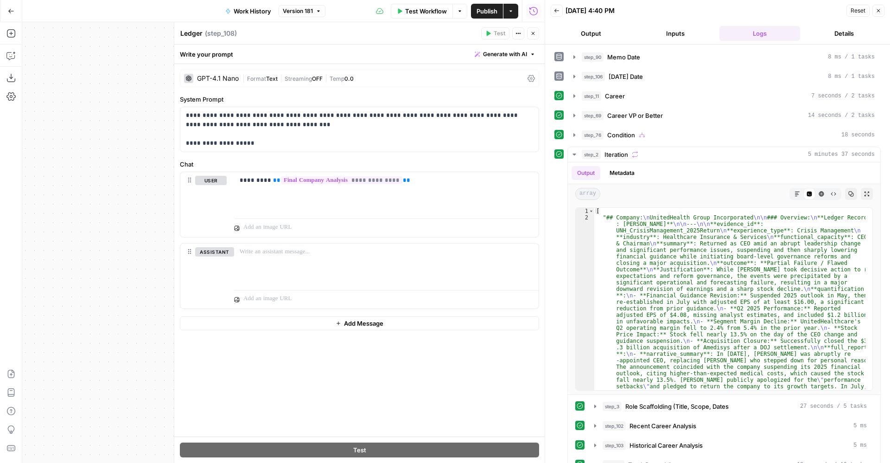
scroll to position [195, 0]
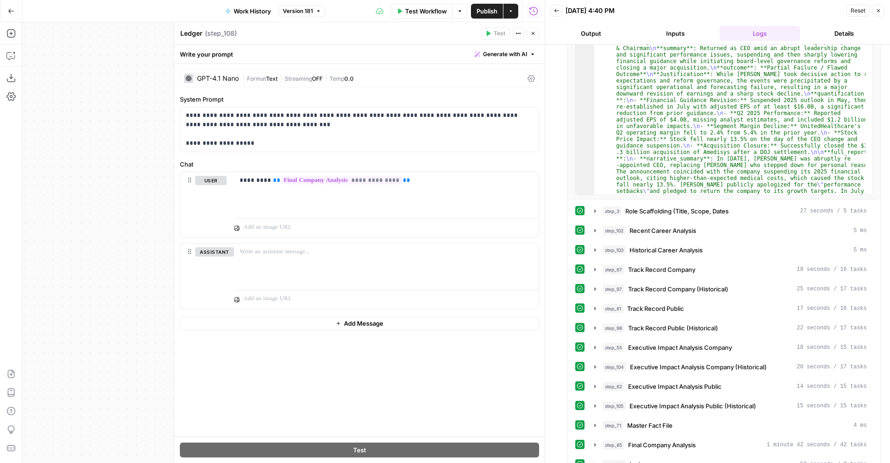
click at [463, 9] on button "Options" at bounding box center [459, 11] width 15 height 15
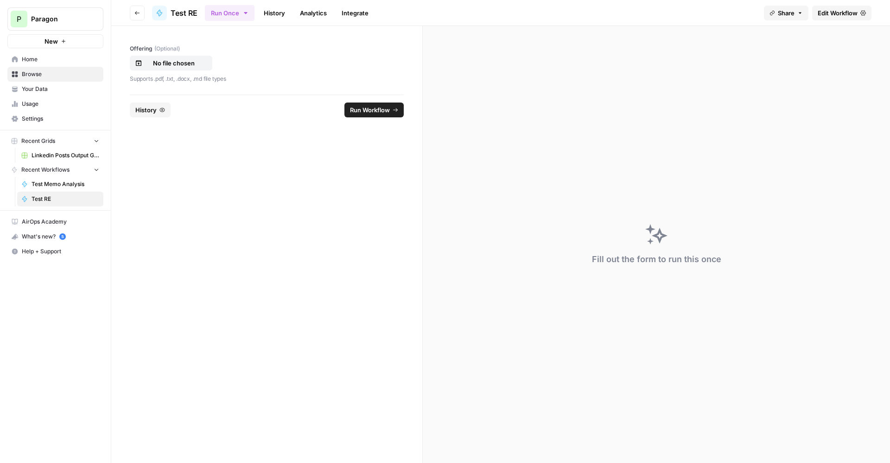
click at [141, 109] on span "History" at bounding box center [145, 109] width 21 height 9
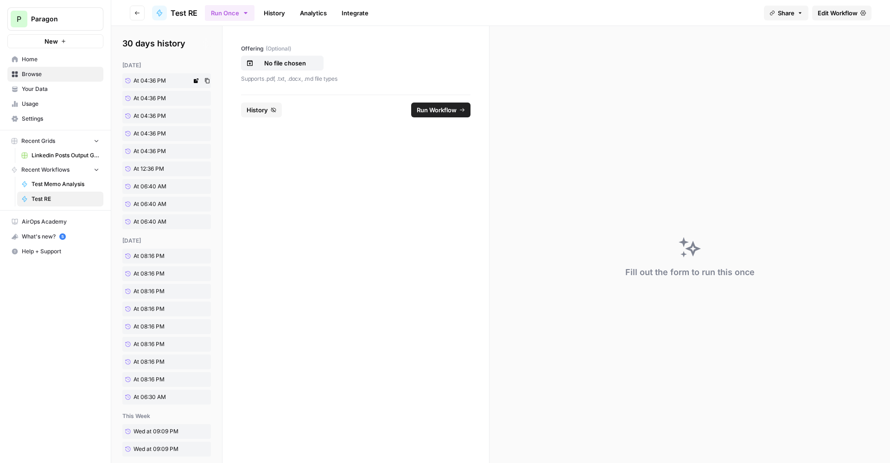
click at [166, 81] on link "At 04:36 PM" at bounding box center [156, 80] width 69 height 15
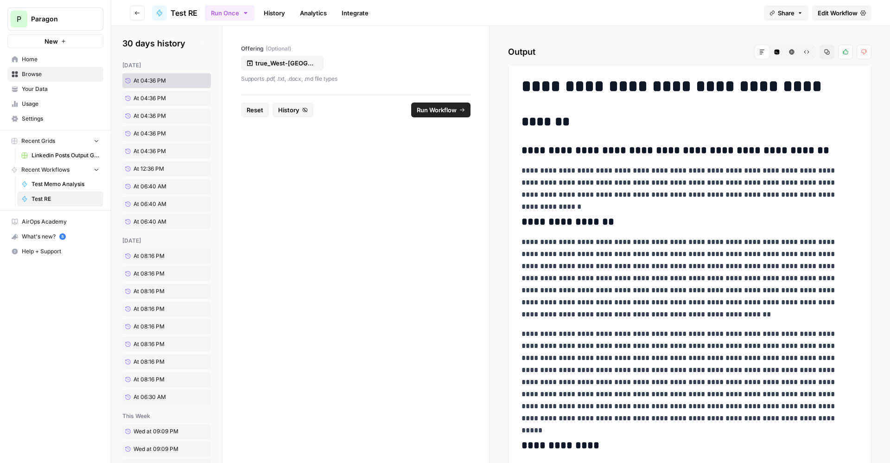
click at [837, 11] on span "Edit Workflow" at bounding box center [838, 12] width 40 height 9
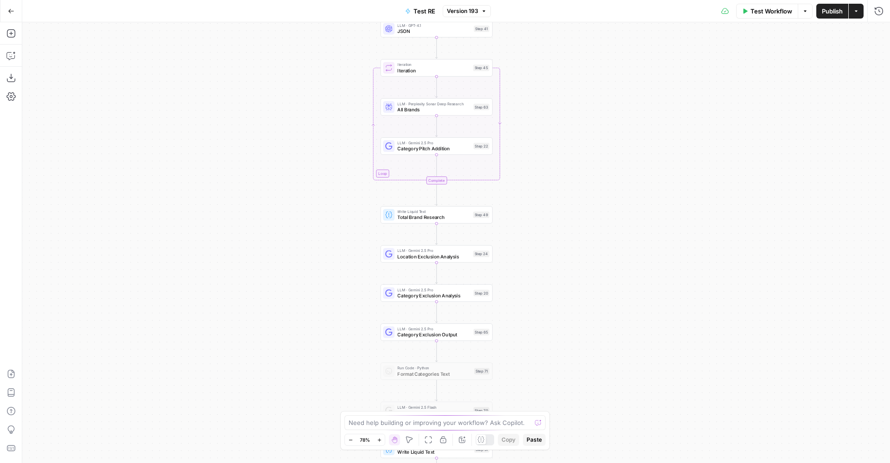
drag, startPoint x: 523, startPoint y: 306, endPoint x: 567, endPoint y: 184, distance: 129.0
click at [567, 184] on div "Workflow Set Inputs Inputs LLM · Gemini 2.5 Pro PDF Extractions Step 1 LLM · Ge…" at bounding box center [456, 242] width 868 height 440
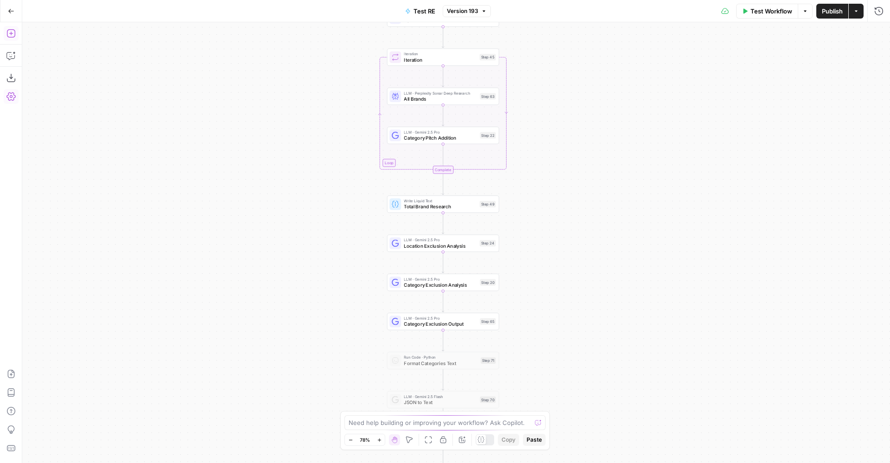
click at [13, 37] on icon "button" at bounding box center [10, 33] width 8 height 8
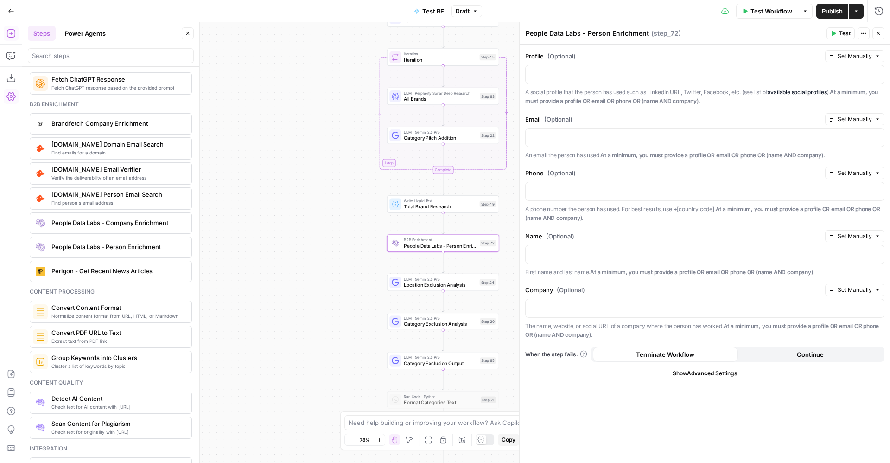
scroll to position [1273, 0]
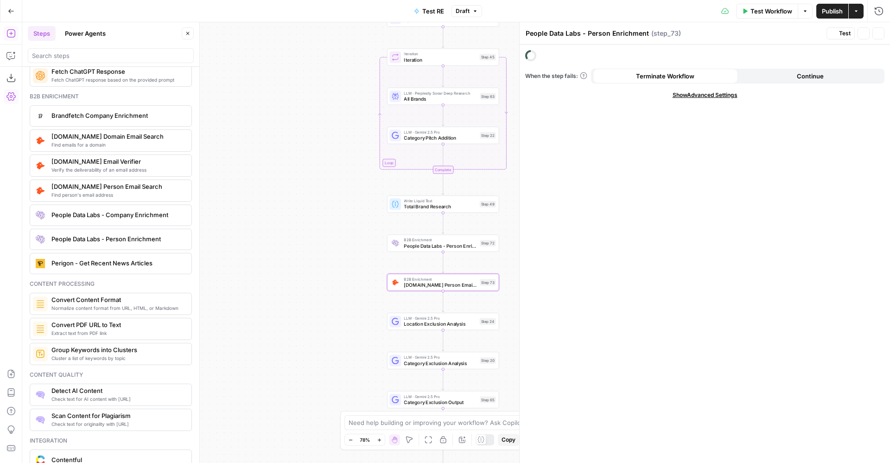
type textarea "Hunter.io Person Email Search"
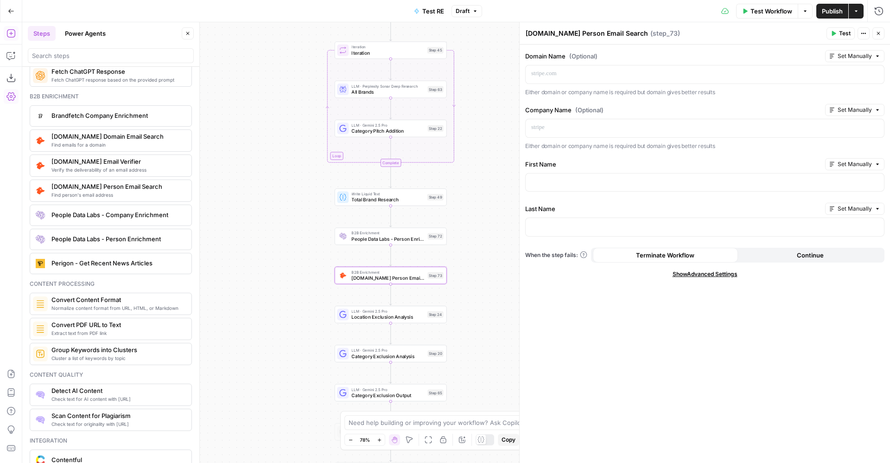
drag, startPoint x: 316, startPoint y: 237, endPoint x: 263, endPoint y: 230, distance: 53.3
click at [263, 230] on div "Workflow Set Inputs Inputs LLM · Gemini 2.5 Pro PDF Extractions Step 1 LLM · Ge…" at bounding box center [456, 242] width 868 height 440
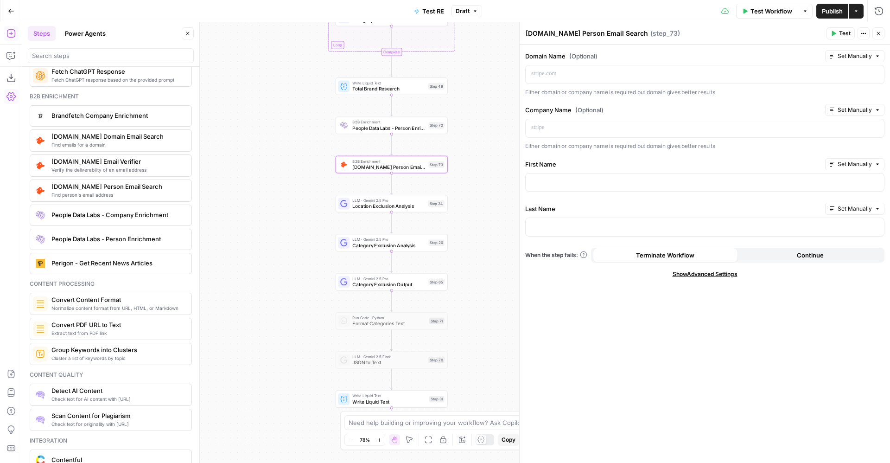
drag, startPoint x: 272, startPoint y: 313, endPoint x: 274, endPoint y: 128, distance: 184.9
click at [274, 128] on div "Workflow Set Inputs Inputs LLM · Gemini 2.5 Pro PDF Extractions Step 1 LLM · Ge…" at bounding box center [456, 242] width 868 height 440
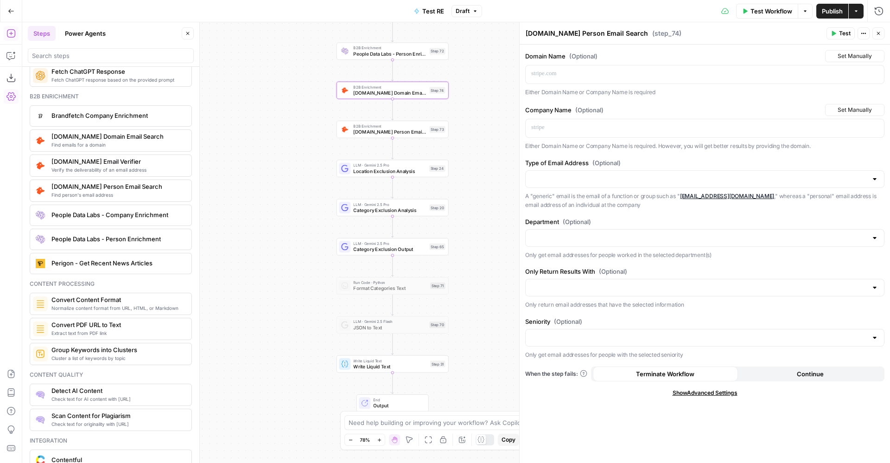
type textarea "Hunter.io Domain Email Search"
click at [609, 338] on input "Seniority (Optional)" at bounding box center [699, 337] width 336 height 9
click at [619, 318] on label "Seniority (Optional)" at bounding box center [704, 321] width 359 height 9
click at [619, 333] on input "Seniority (Optional)" at bounding box center [699, 337] width 336 height 9
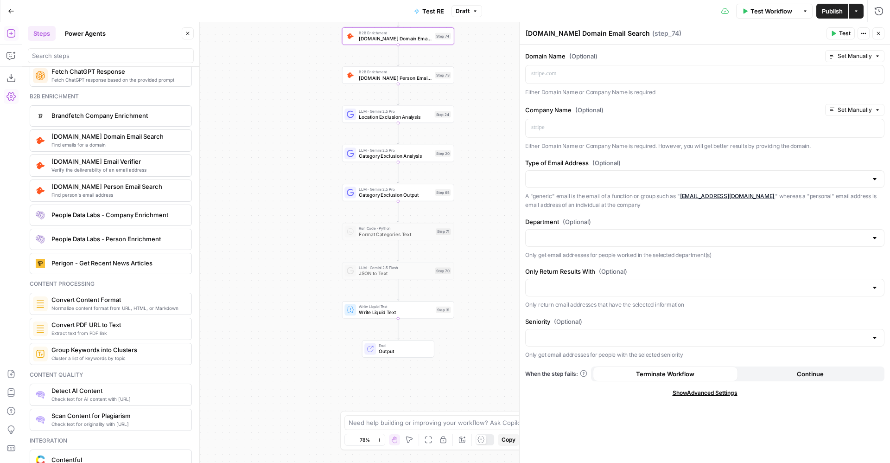
drag, startPoint x: 480, startPoint y: 240, endPoint x: 485, endPoint y: 117, distance: 122.9
click at [485, 117] on div "Workflow Set Inputs Inputs LLM · Gemini 2.5 Pro PDF Extractions Step 1 LLM · Ge…" at bounding box center [456, 242] width 868 height 440
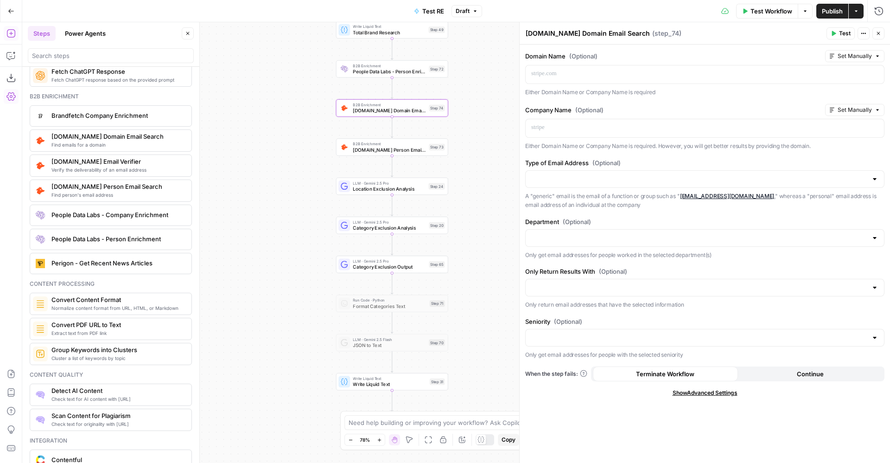
drag, startPoint x: 485, startPoint y: 199, endPoint x: 479, endPoint y: 270, distance: 71.1
click at [479, 270] on div "Workflow Set Inputs Inputs LLM · Gemini 2.5 Pro PDF Extractions Step 1 LLM · Ge…" at bounding box center [456, 242] width 868 height 440
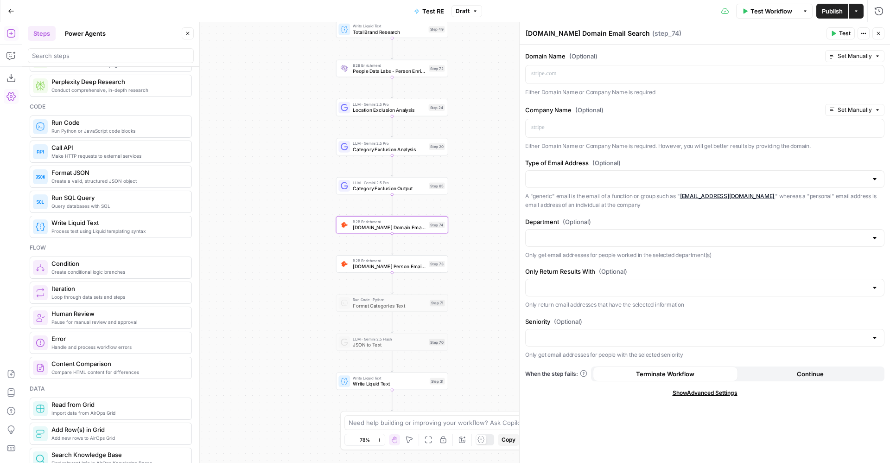
scroll to position [0, 0]
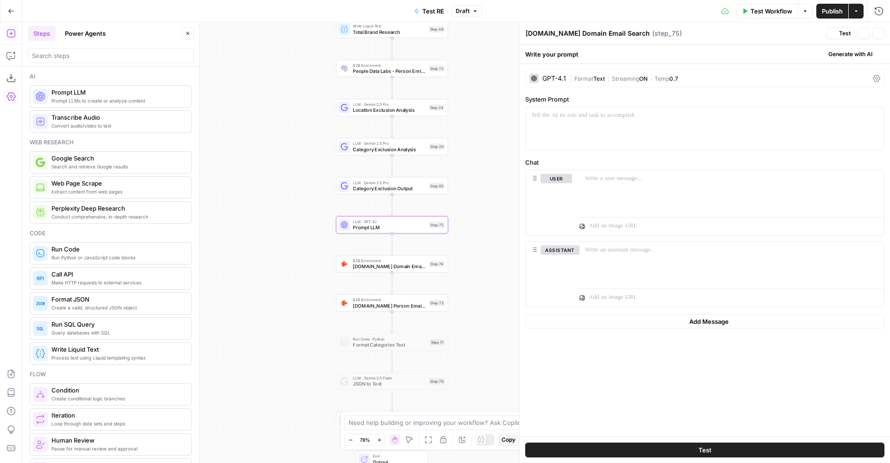
type textarea "Prompt LLM"
click at [602, 135] on div at bounding box center [705, 128] width 358 height 43
click at [602, 135] on div "**********" at bounding box center [705, 128] width 358 height 43
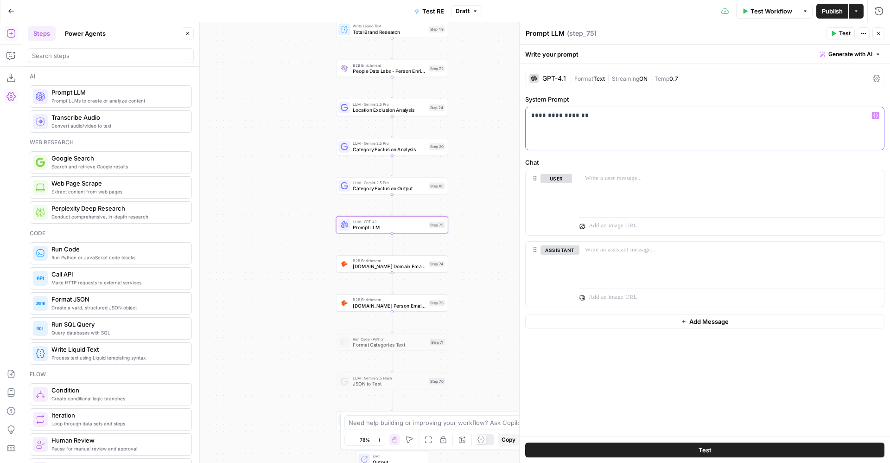
click at [602, 135] on div "**********" at bounding box center [705, 128] width 358 height 43
click at [632, 80] on span "Streaming" at bounding box center [625, 78] width 27 height 7
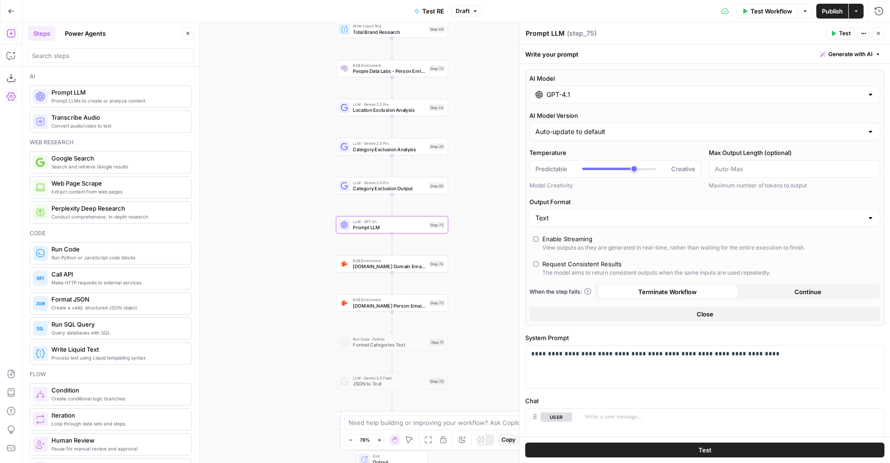
click at [611, 97] on input "GPT-4.1" at bounding box center [704, 94] width 317 height 9
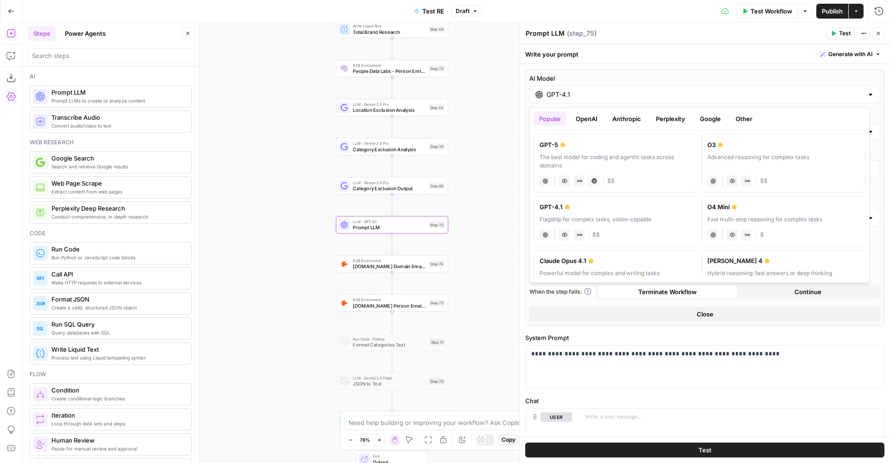
click at [584, 117] on button "OpenAI" at bounding box center [586, 118] width 33 height 15
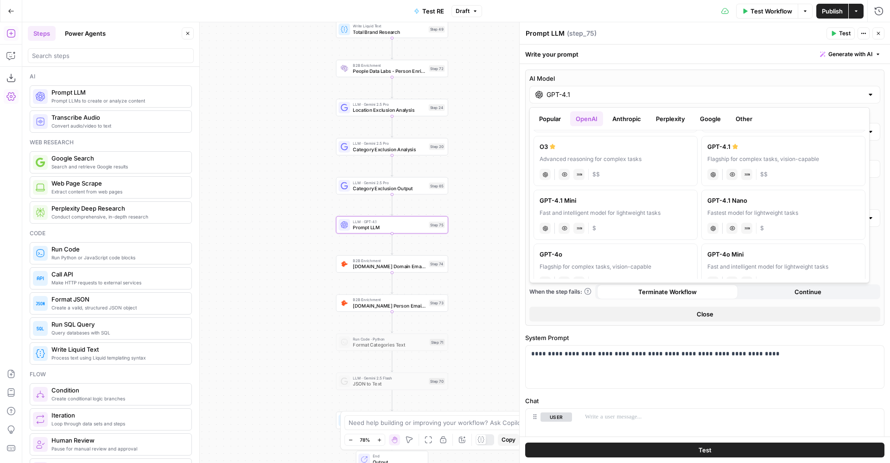
scroll to position [122, 0]
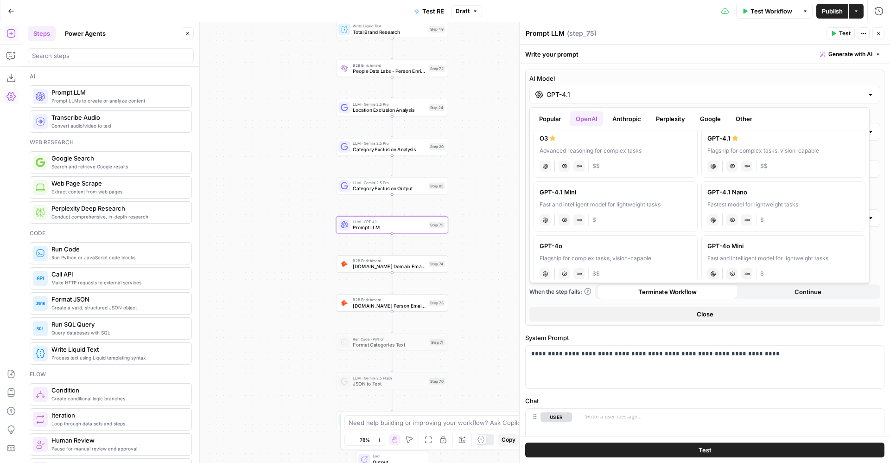
click at [793, 212] on div "chat Vision Capabilities JSON Mode $" at bounding box center [783, 218] width 152 height 13
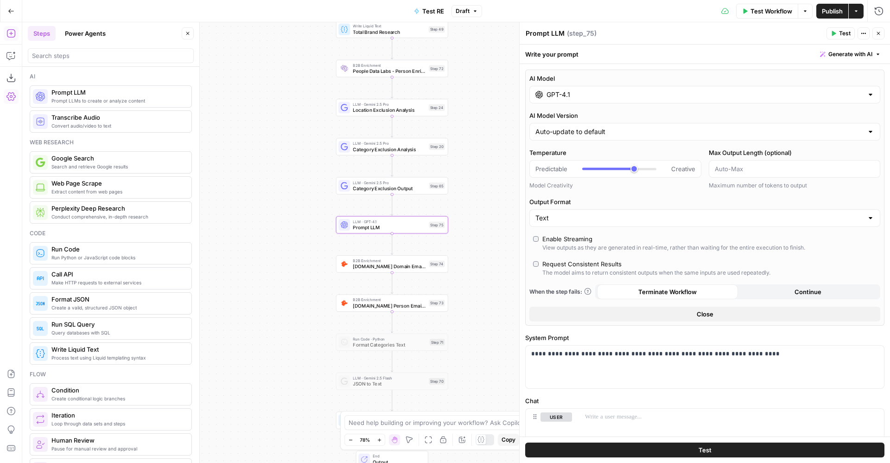
type input "GPT-4.1 Nano"
type input "*"
click at [552, 173] on div "Predictable Creative" at bounding box center [615, 168] width 160 height 9
click at [593, 267] on div "Request Consistent Results" at bounding box center [581, 263] width 79 height 9
click at [573, 242] on div "Enable Streaming" at bounding box center [567, 238] width 50 height 9
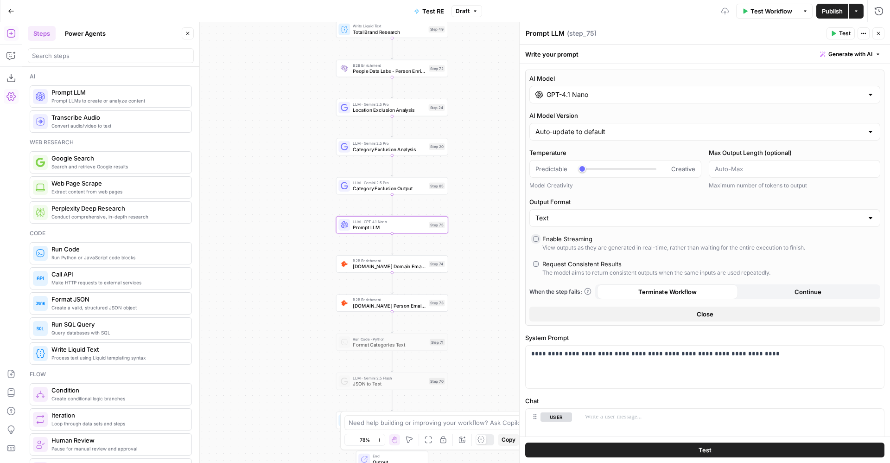
scroll to position [113, 0]
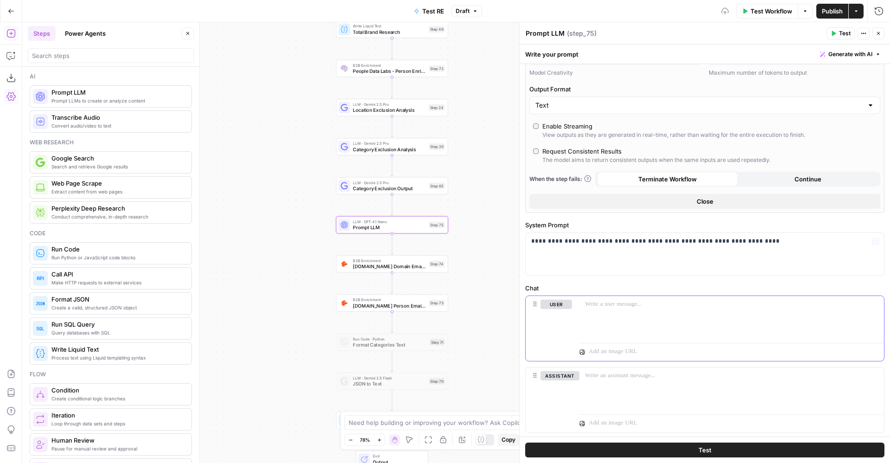
click at [645, 332] on div at bounding box center [731, 317] width 305 height 43
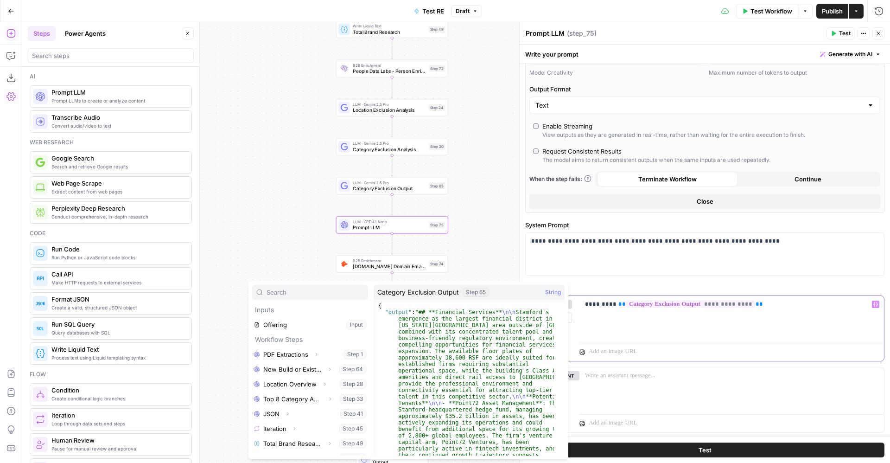
scroll to position [55, 0]
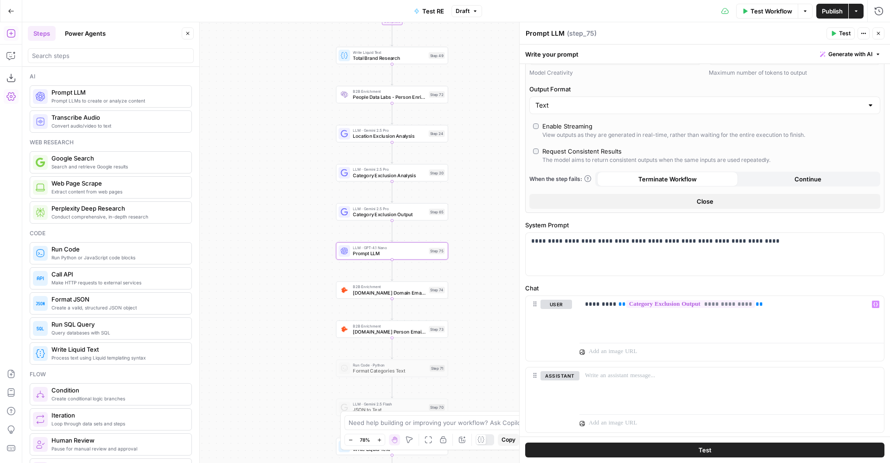
click at [685, 454] on button "Test" at bounding box center [704, 449] width 359 height 15
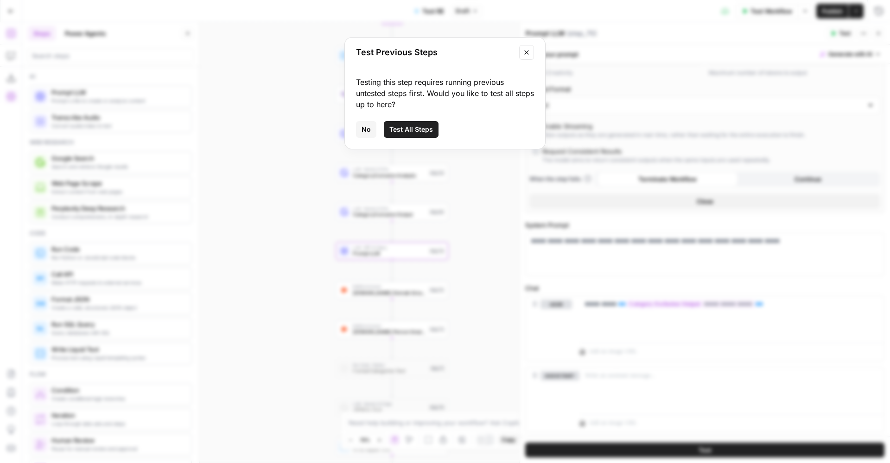
click at [424, 133] on span "Test All Steps" at bounding box center [411, 129] width 44 height 9
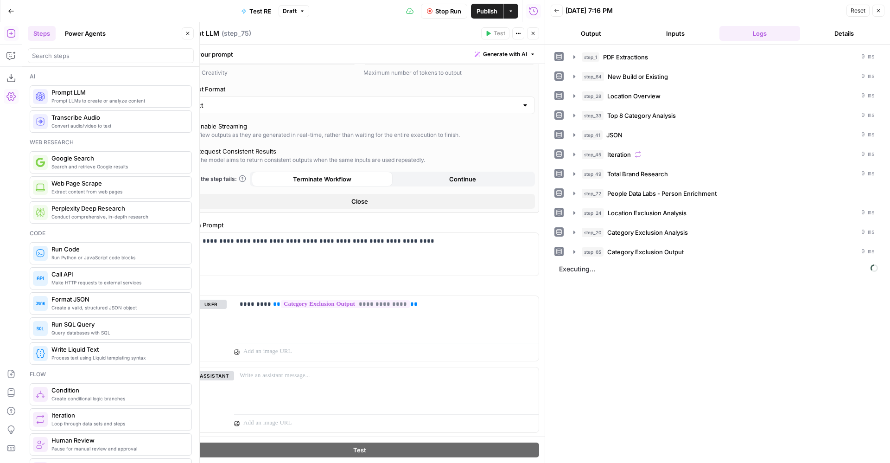
click at [536, 31] on button "Close" at bounding box center [533, 33] width 12 height 12
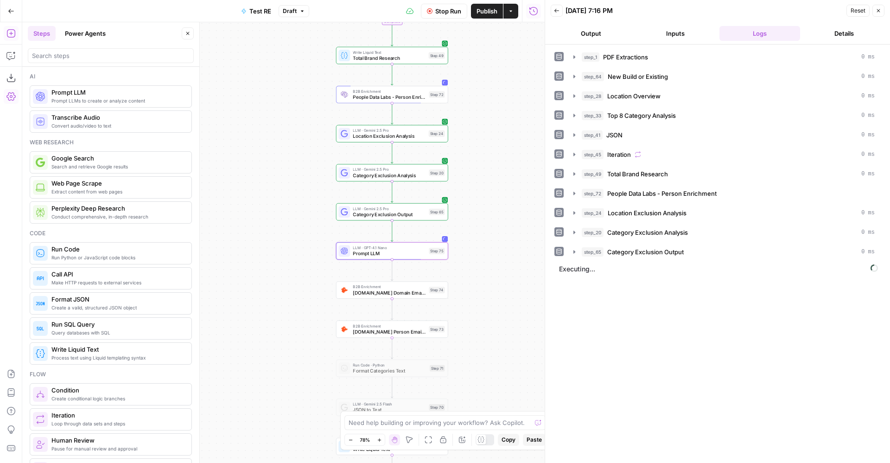
drag, startPoint x: 371, startPoint y: 176, endPoint x: 274, endPoint y: 108, distance: 117.9
click at [274, 108] on div "Workflow Set Inputs Inputs LLM · Gemini 2.5 Pro PDF Extractions Step 1 LLM · Ge…" at bounding box center [283, 242] width 522 height 440
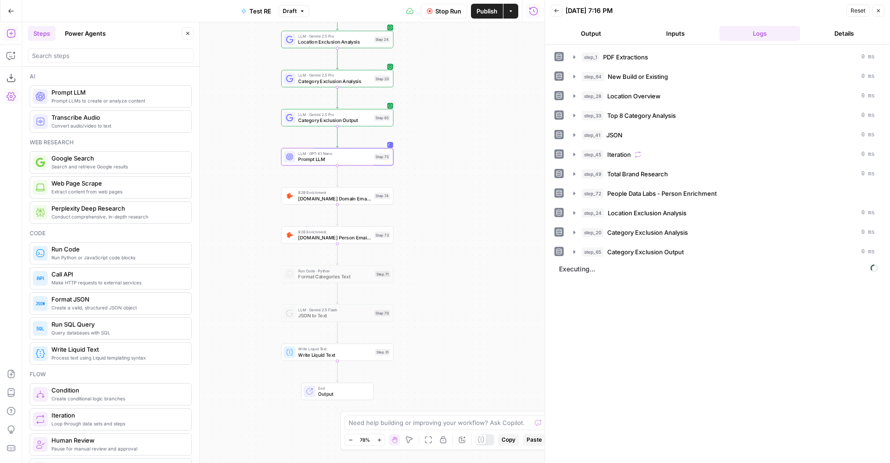
drag, startPoint x: 298, startPoint y: 126, endPoint x: 426, endPoint y: 146, distance: 129.5
click at [426, 146] on div "Workflow Set Inputs Inputs LLM · Gemini 2.5 Pro PDF Extractions Step 1 LLM · Ge…" at bounding box center [283, 242] width 522 height 440
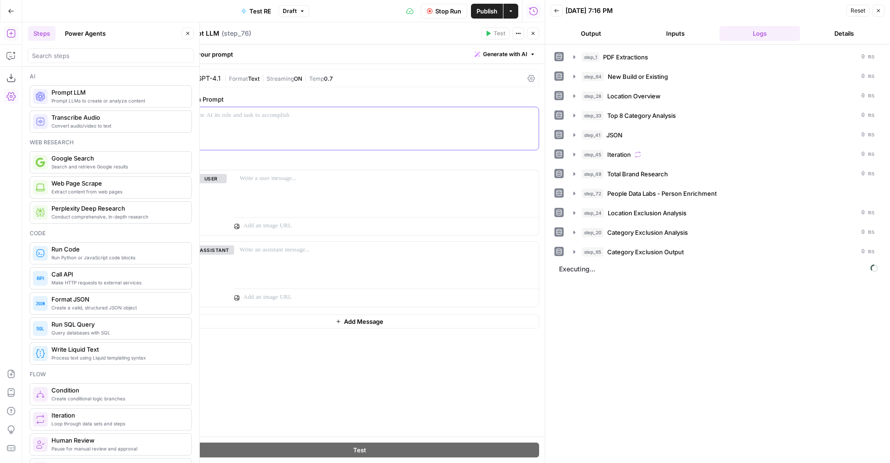
click at [318, 120] on p at bounding box center [359, 115] width 347 height 9
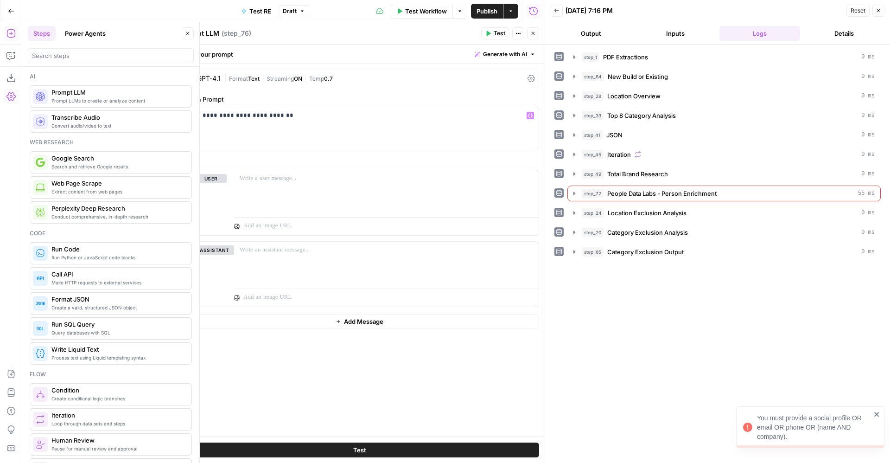
click at [533, 33] on icon "button" at bounding box center [533, 33] width 3 height 3
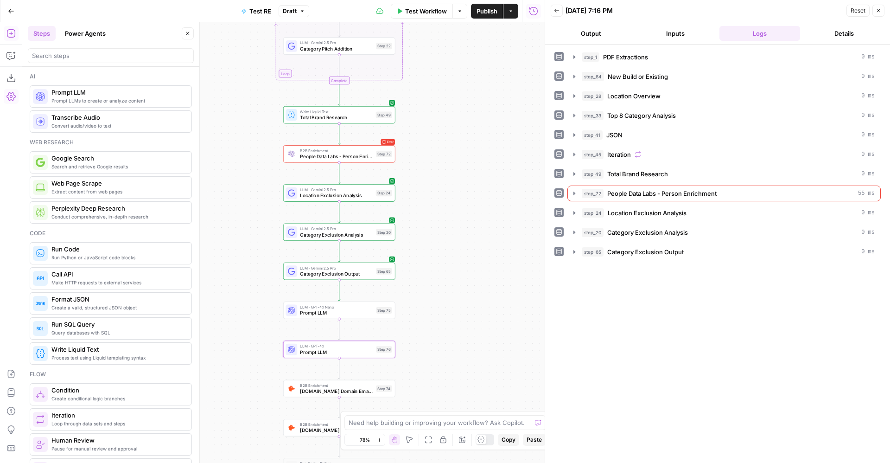
drag, startPoint x: 471, startPoint y: 184, endPoint x: 471, endPoint y: 270, distance: 85.7
click at [471, 270] on div "Workflow Set Inputs Inputs LLM · Gemini 2.5 Pro PDF Extractions Step 1 LLM · Ge…" at bounding box center [283, 242] width 522 height 440
click at [350, 139] on icon "button" at bounding box center [350, 138] width 5 height 5
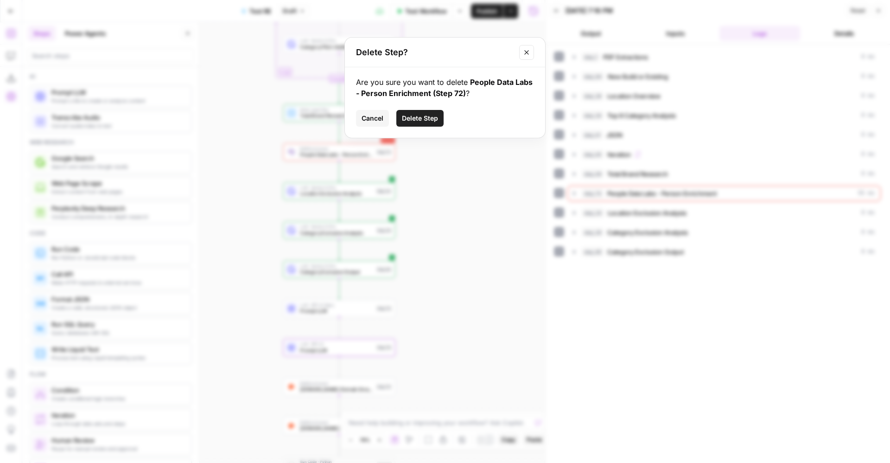
click at [418, 119] on span "Delete Step" at bounding box center [420, 118] width 36 height 9
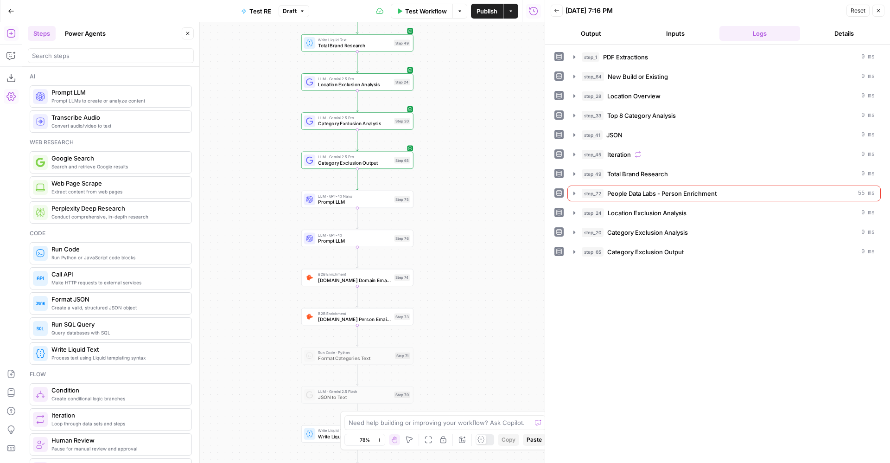
click at [445, 205] on div "Workflow Set Inputs Inputs LLM · Gemini 2.5 Pro PDF Extractions Step 1 LLM · Ge…" at bounding box center [283, 242] width 522 height 440
click at [357, 239] on span "Prompt LLM" at bounding box center [355, 238] width 73 height 7
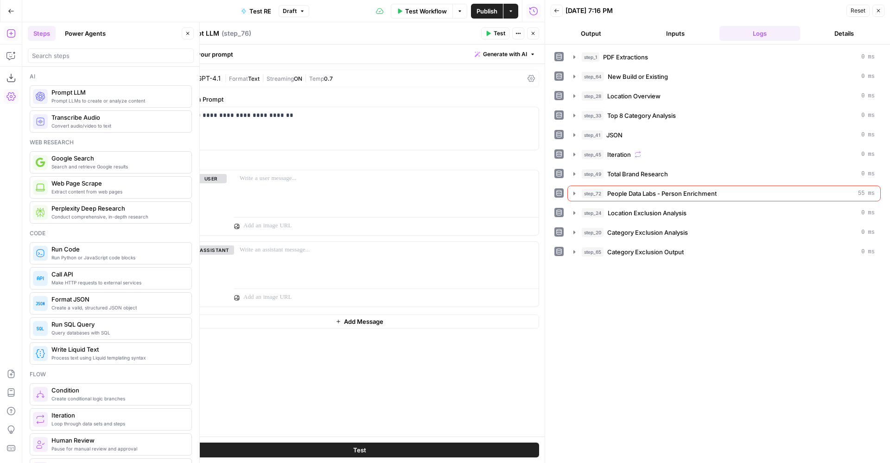
click at [411, 447] on button "Test" at bounding box center [359, 449] width 359 height 15
click at [533, 36] on icon "button" at bounding box center [533, 34] width 6 height 6
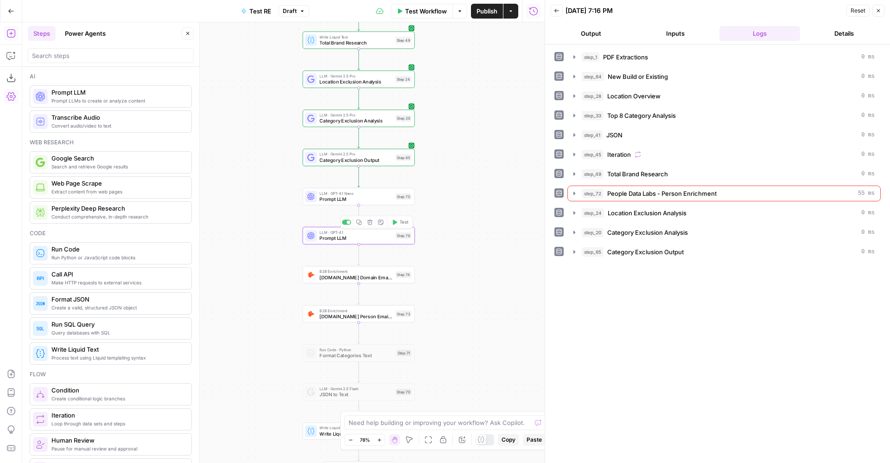
click at [385, 202] on span "Prompt LLM" at bounding box center [355, 198] width 73 height 7
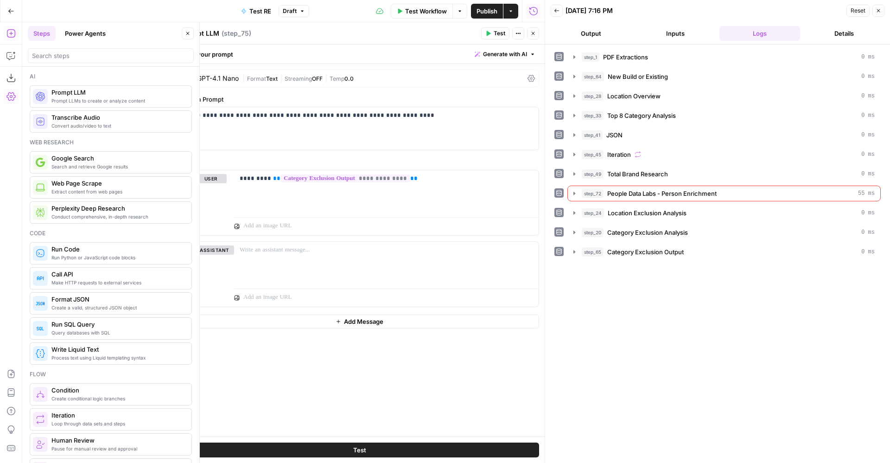
click at [498, 33] on span "Test" at bounding box center [500, 33] width 12 height 8
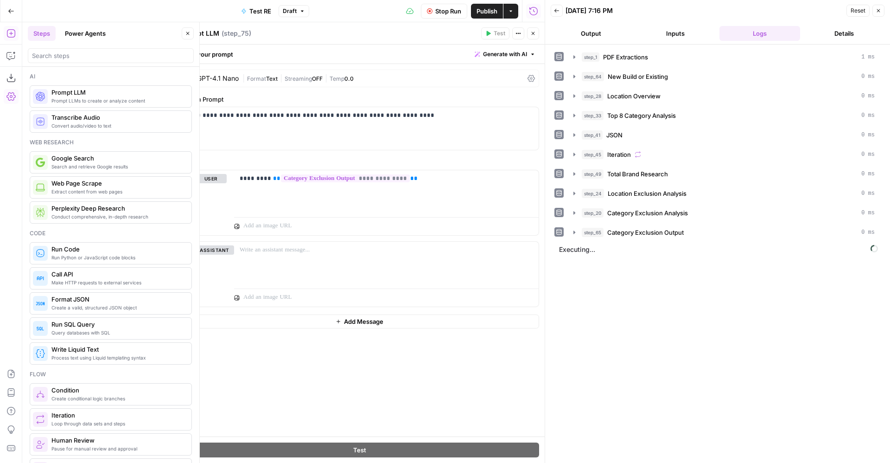
click at [529, 36] on button "Close" at bounding box center [533, 33] width 12 height 12
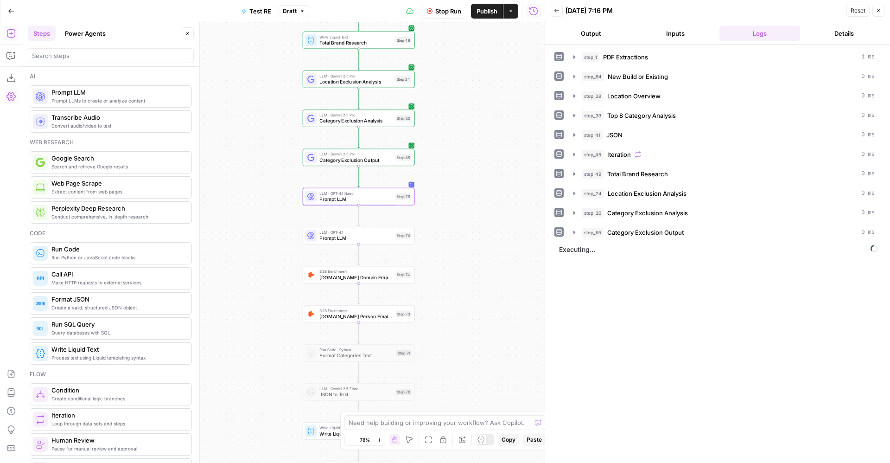
click at [390, 236] on span "Prompt LLM" at bounding box center [355, 238] width 73 height 7
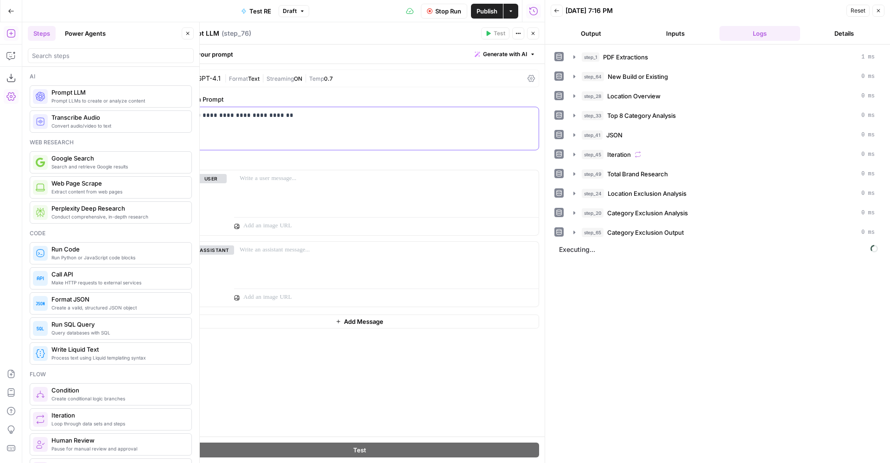
click at [374, 123] on div "**********" at bounding box center [359, 128] width 358 height 43
click at [216, 119] on p "**********" at bounding box center [359, 115] width 347 height 9
click at [507, 123] on div "**********" at bounding box center [359, 128] width 358 height 43
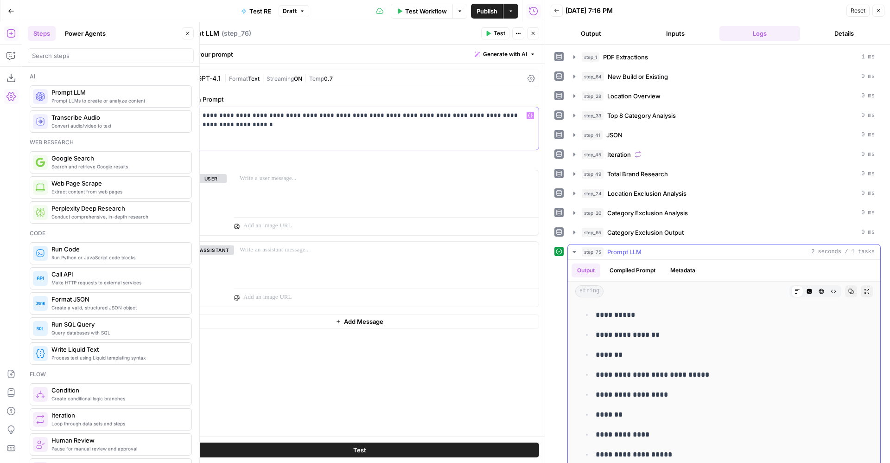
scroll to position [33, 0]
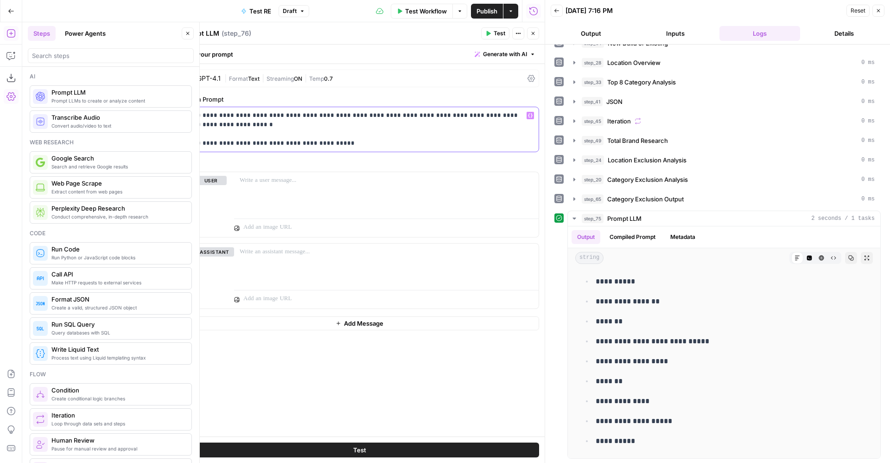
drag, startPoint x: 284, startPoint y: 139, endPoint x: 263, endPoint y: 140, distance: 20.9
click at [263, 140] on p "**********" at bounding box center [359, 129] width 347 height 37
click at [373, 146] on p "**********" at bounding box center [359, 129] width 347 height 37
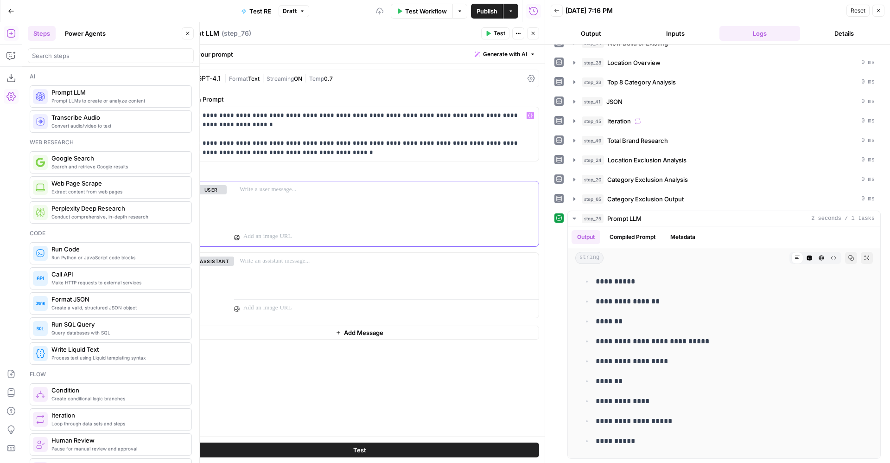
click at [303, 211] on div at bounding box center [386, 202] width 305 height 43
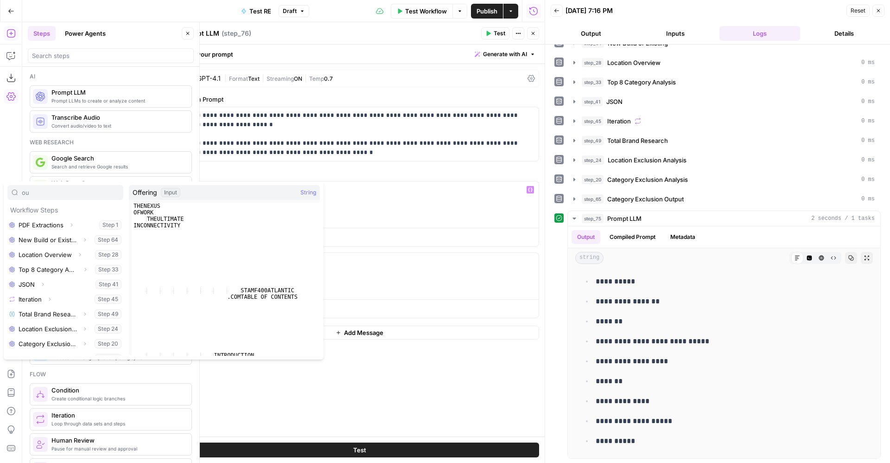
type input "o"
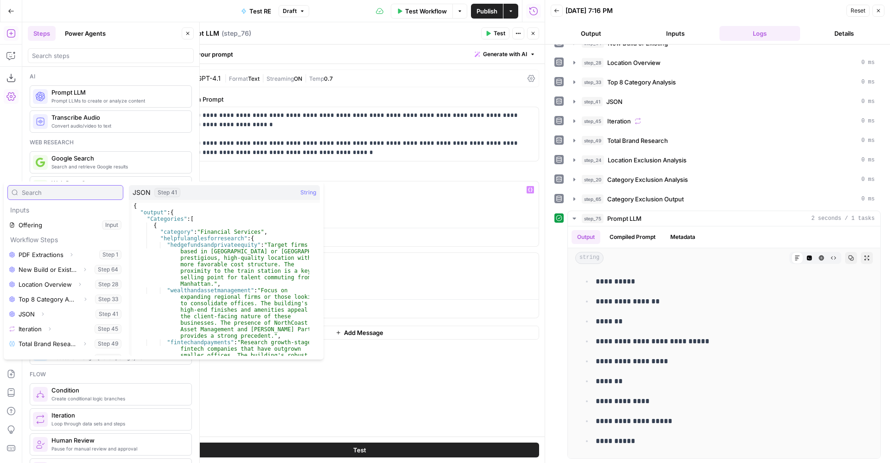
scroll to position [55, 0]
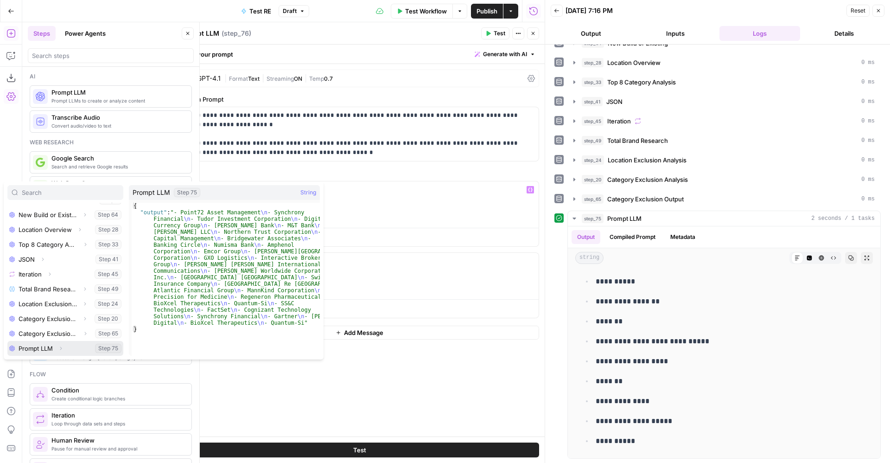
click at [43, 350] on button "Select variable Prompt LLM" at bounding box center [65, 348] width 116 height 15
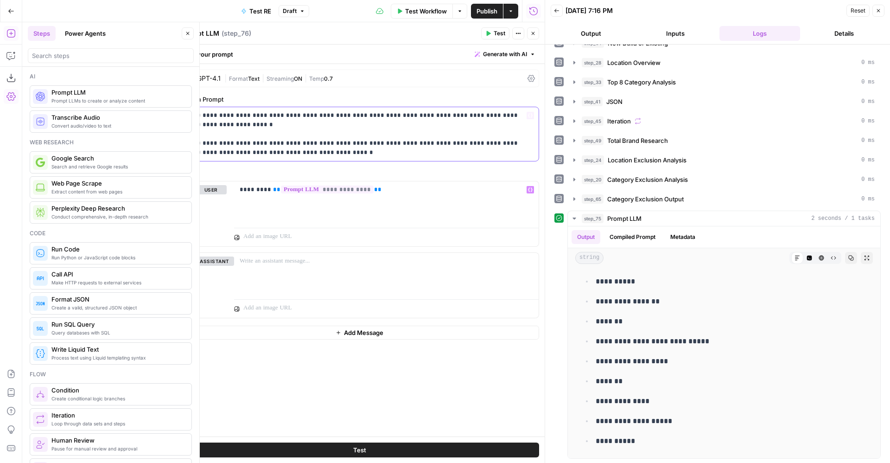
click at [322, 154] on p "**********" at bounding box center [359, 134] width 347 height 46
click at [308, 81] on span "|" at bounding box center [305, 77] width 7 height 9
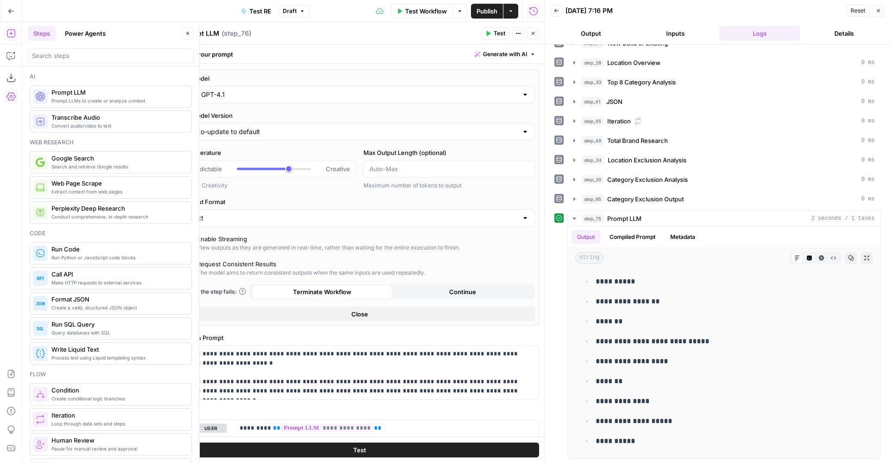
click at [273, 95] on input "GPT-4.1" at bounding box center [359, 94] width 317 height 9
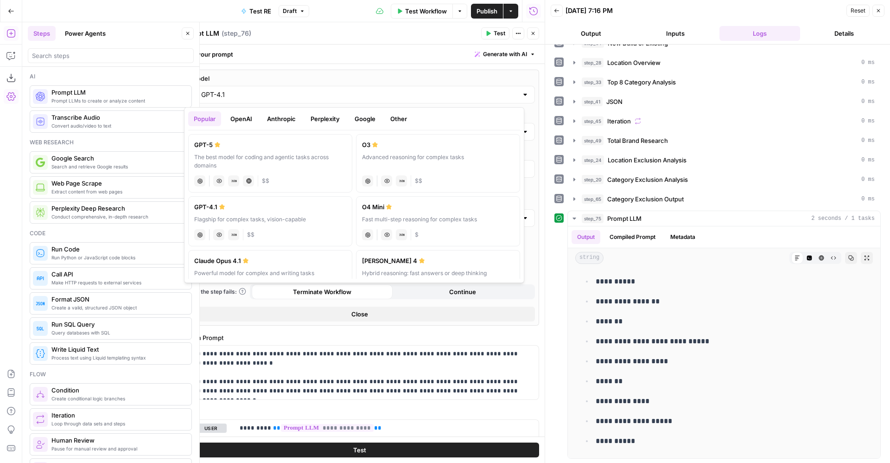
click at [371, 122] on button "Google" at bounding box center [365, 118] width 32 height 15
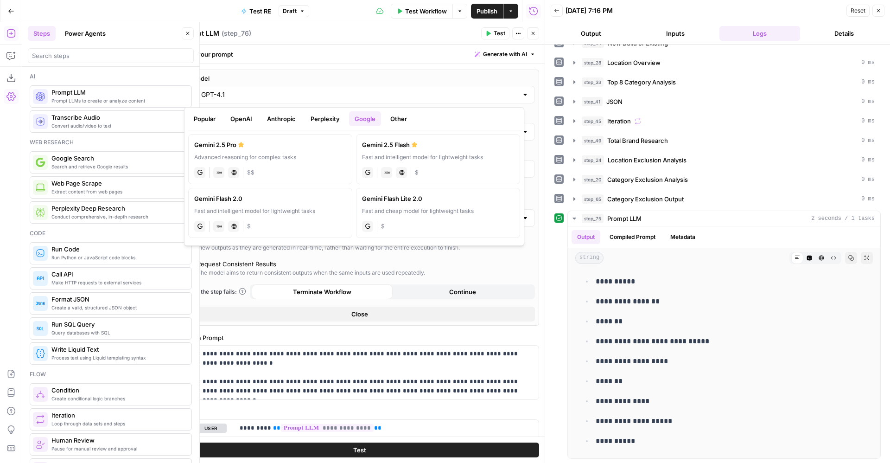
click at [324, 121] on button "Perplexity" at bounding box center [325, 118] width 40 height 15
click at [273, 149] on label "Perplexity Sonar Deep Research Deep research model for in-depth reports perplex…" at bounding box center [270, 159] width 164 height 50
type input "Perplexity Sonar Deep Research"
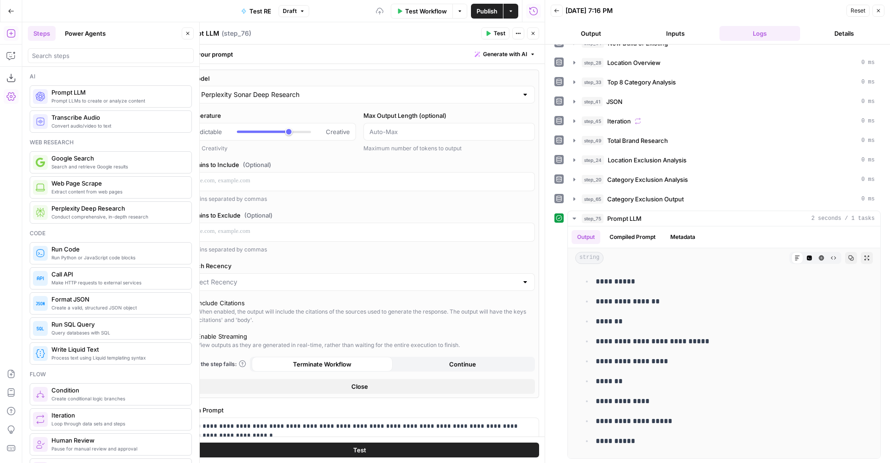
type input "*"
drag, startPoint x: 234, startPoint y: 128, endPoint x: 224, endPoint y: 129, distance: 10.2
click at [224, 129] on div "Predictable Creative" at bounding box center [270, 131] width 160 height 9
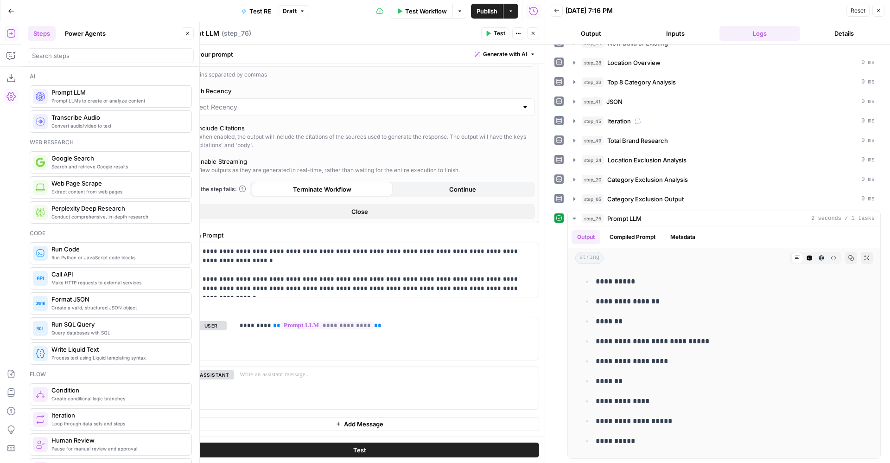
click at [225, 172] on div "View outputs as they are generated in real-time, rather than waiting for the en…" at bounding box center [328, 170] width 263 height 8
click at [345, 446] on button "Test" at bounding box center [359, 449] width 359 height 15
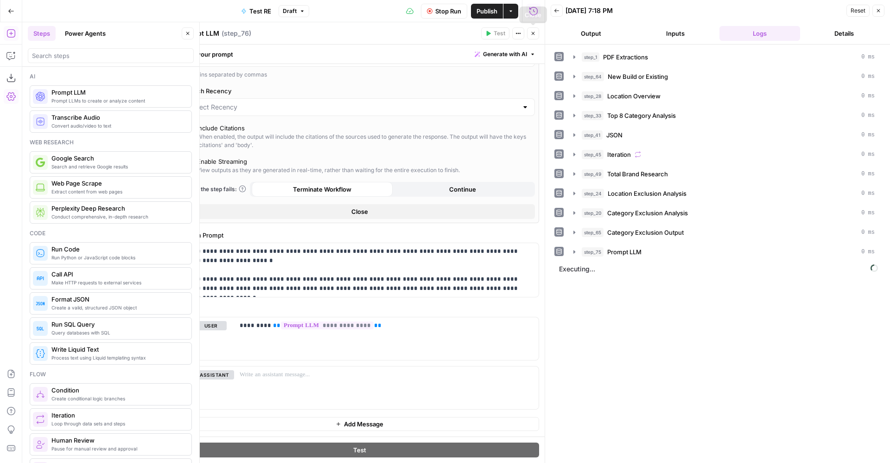
click at [533, 30] on button "Close" at bounding box center [533, 33] width 12 height 12
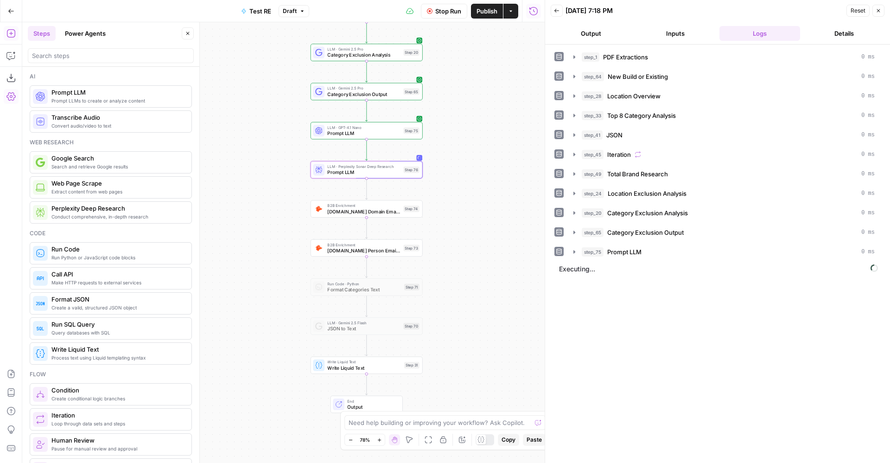
drag, startPoint x: 485, startPoint y: 185, endPoint x: 487, endPoint y: 166, distance: 19.1
click at [487, 166] on div "Workflow Set Inputs Inputs LLM · Gemini 2.5 Pro PDF Extractions Step 1 LLM · Ge…" at bounding box center [283, 242] width 522 height 440
click at [392, 207] on span "B2B Enrichment" at bounding box center [364, 206] width 73 height 6
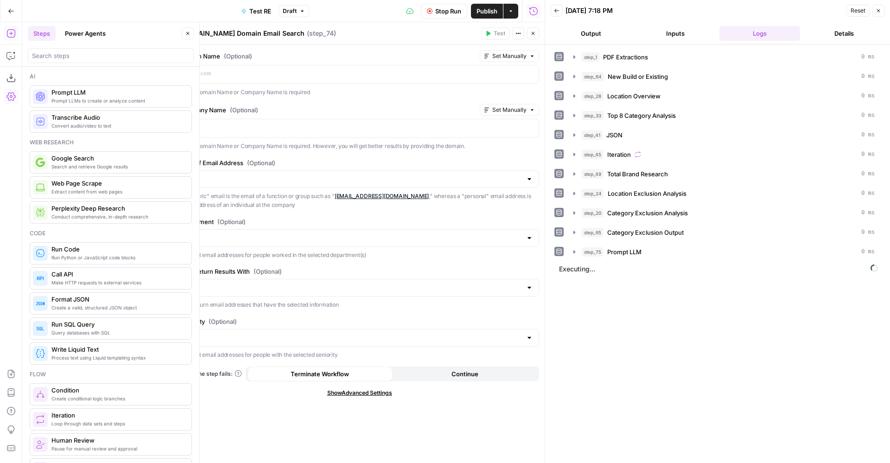
click at [533, 37] on button "Close" at bounding box center [533, 33] width 12 height 12
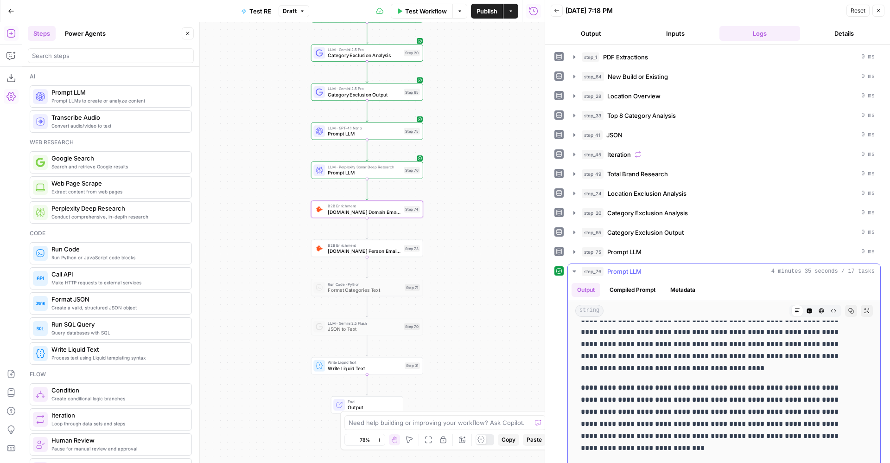
scroll to position [6304, 0]
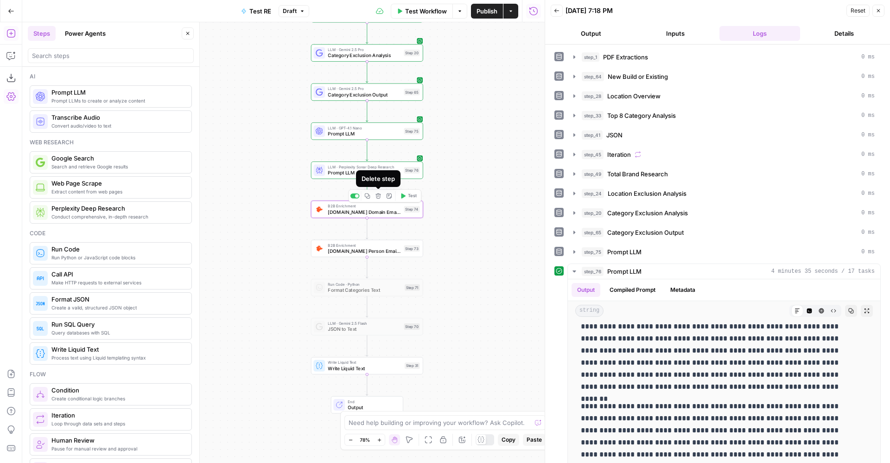
click at [377, 171] on div "Delete step" at bounding box center [378, 178] width 44 height 17
click at [328, 165] on span "LLM · Perplexity Sonar Deep Research" at bounding box center [364, 167] width 73 height 6
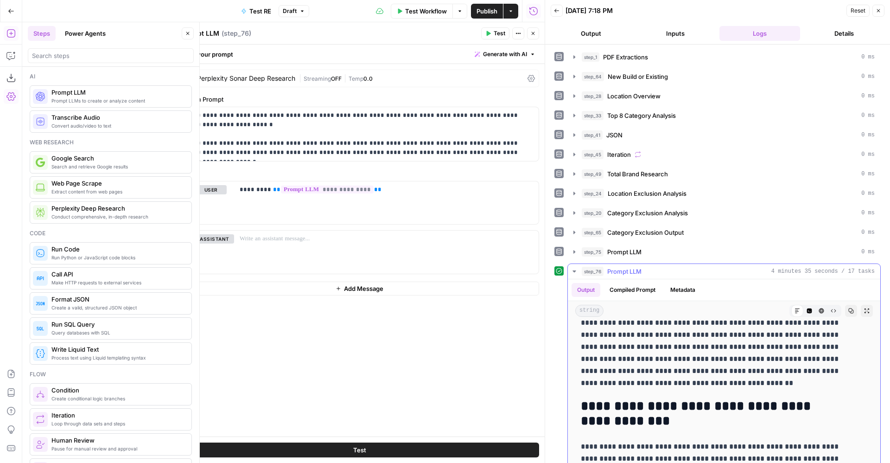
scroll to position [6491, 0]
click at [260, 71] on div "Perplexity Sonar Deep Research | Streaming OFF | Temp 0.0" at bounding box center [359, 79] width 359 height 18
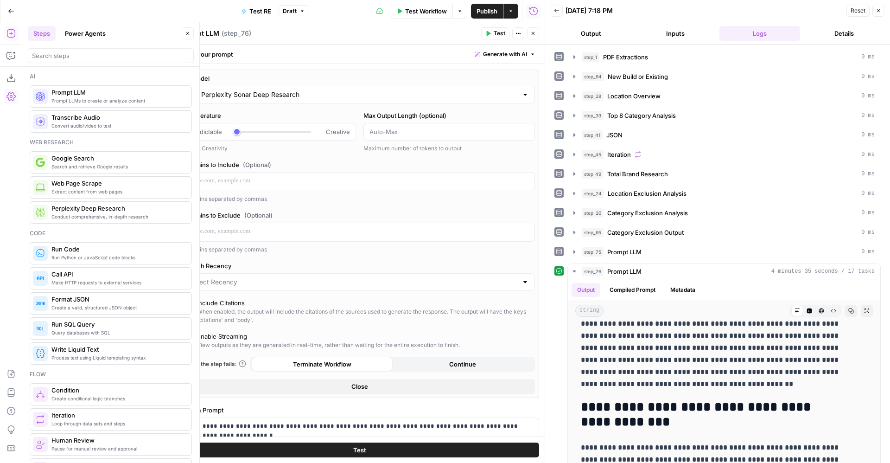
click at [357, 84] on div "AI Model Perplexity Sonar Deep Research" at bounding box center [359, 89] width 351 height 30
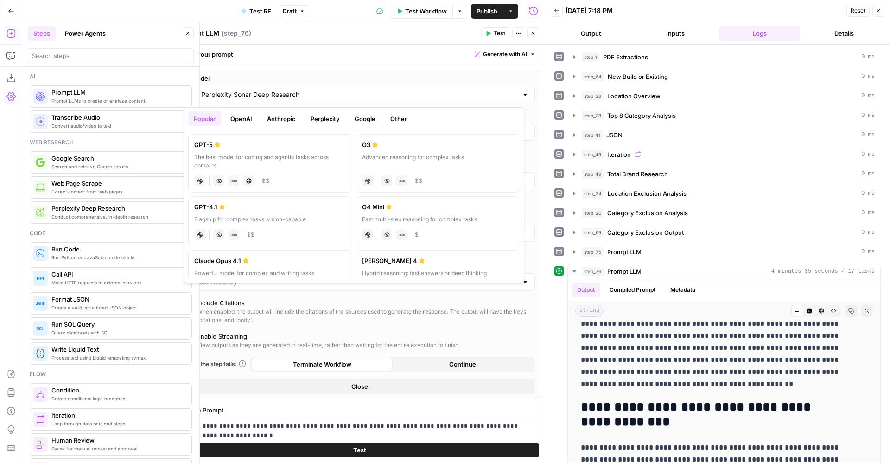
click at [374, 118] on button "Google" at bounding box center [365, 118] width 32 height 15
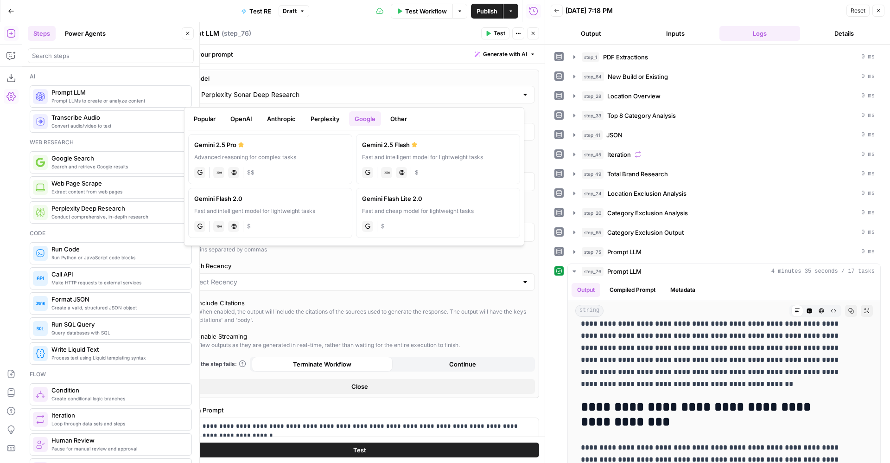
click at [317, 150] on label "Gemini 2.5 Pro Advanced reasoning for complex tasks gemini JSON Mode Live Web R…" at bounding box center [270, 159] width 164 height 50
type input "Gemini 2.5 Pro"
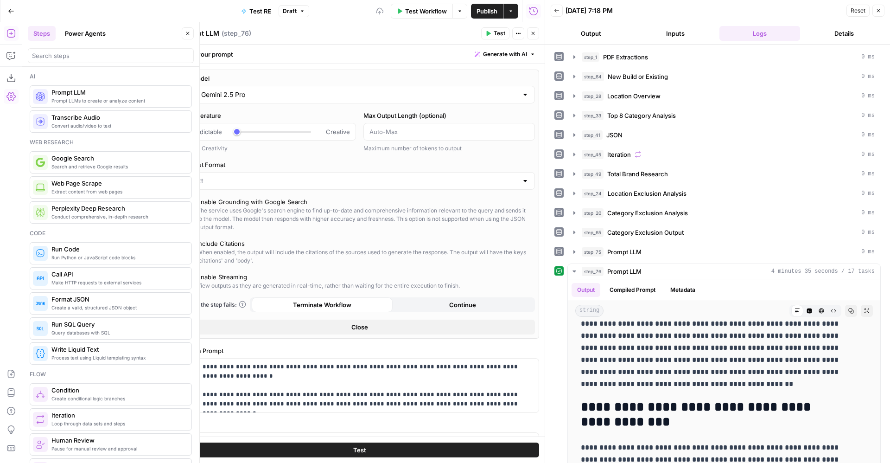
click at [274, 208] on div "The service uses Google's search engine to find up-to-date and comprehensive in…" at bounding box center [364, 218] width 334 height 25
click at [293, 452] on button "Test" at bounding box center [359, 449] width 359 height 15
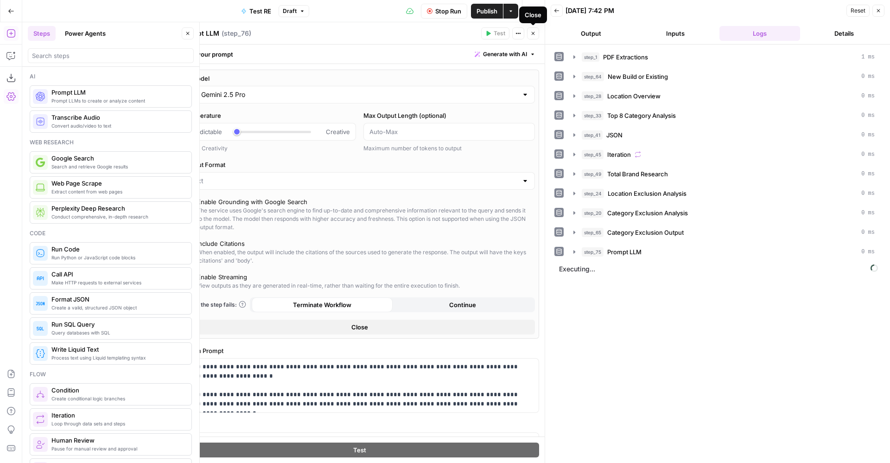
click at [532, 33] on icon "button" at bounding box center [533, 34] width 6 height 6
